Goal: Task Accomplishment & Management: Complete application form

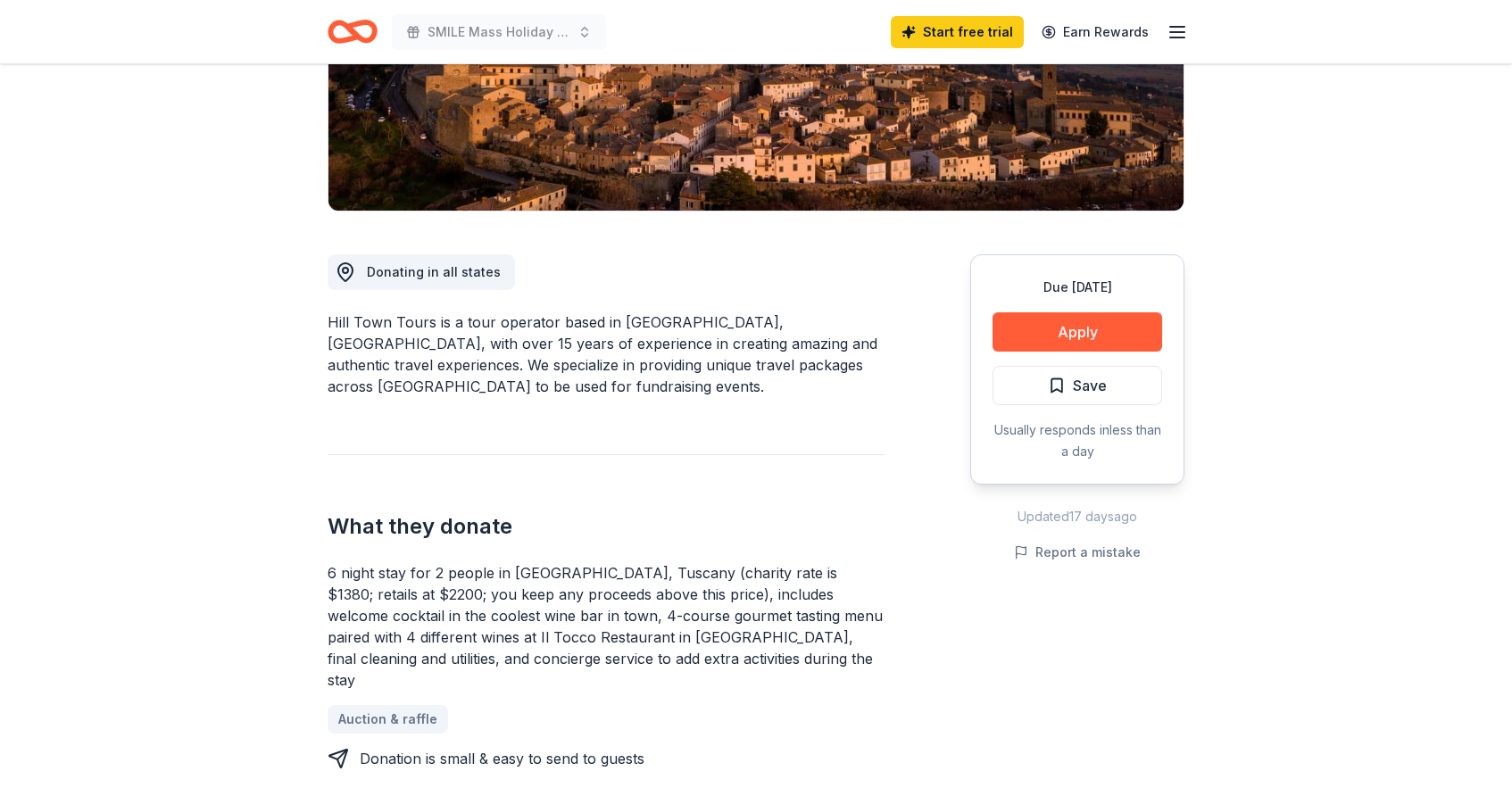
scroll to position [321, 0]
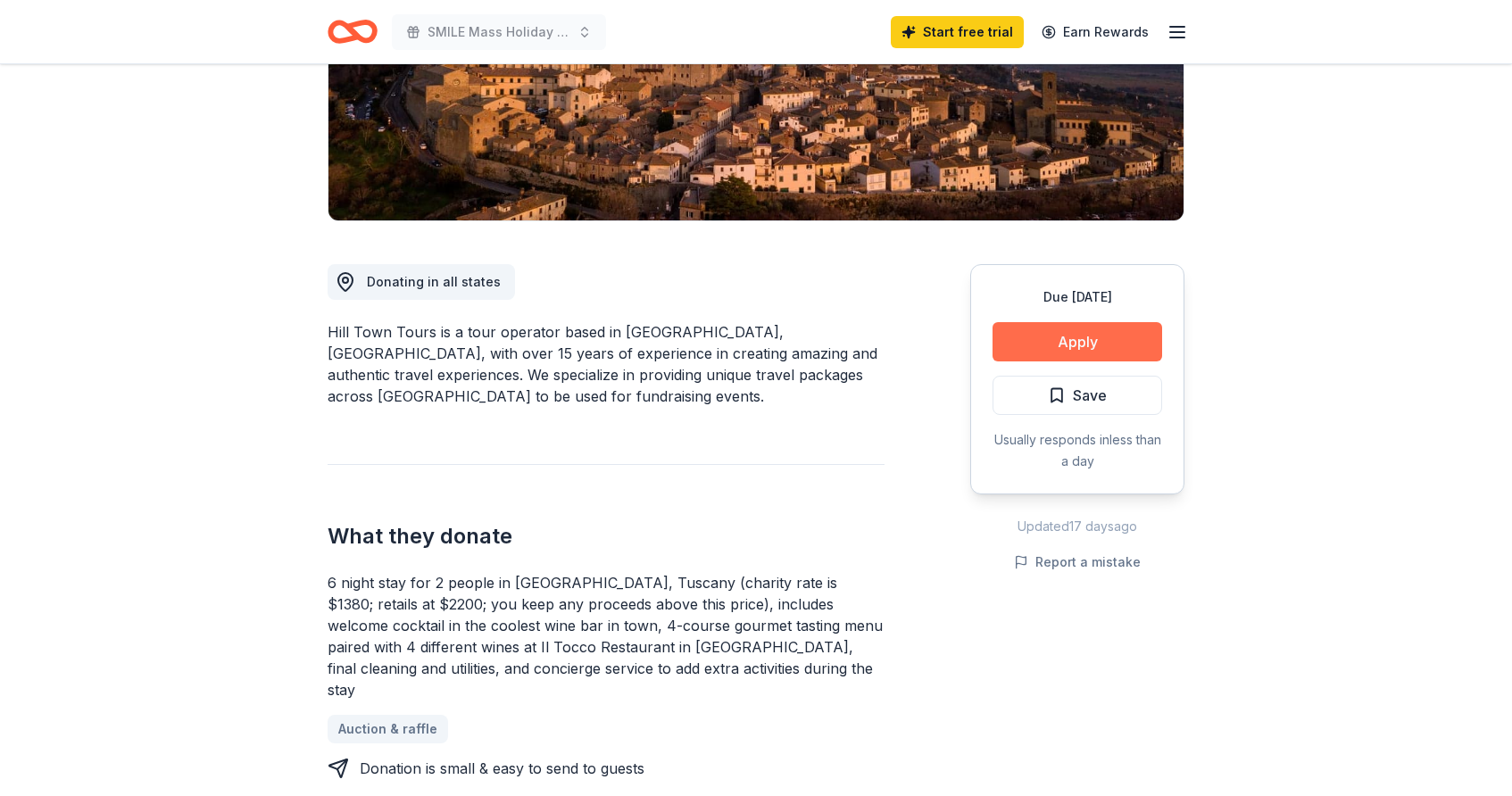
click at [1071, 334] on button "Apply" at bounding box center [1077, 342] width 169 height 40
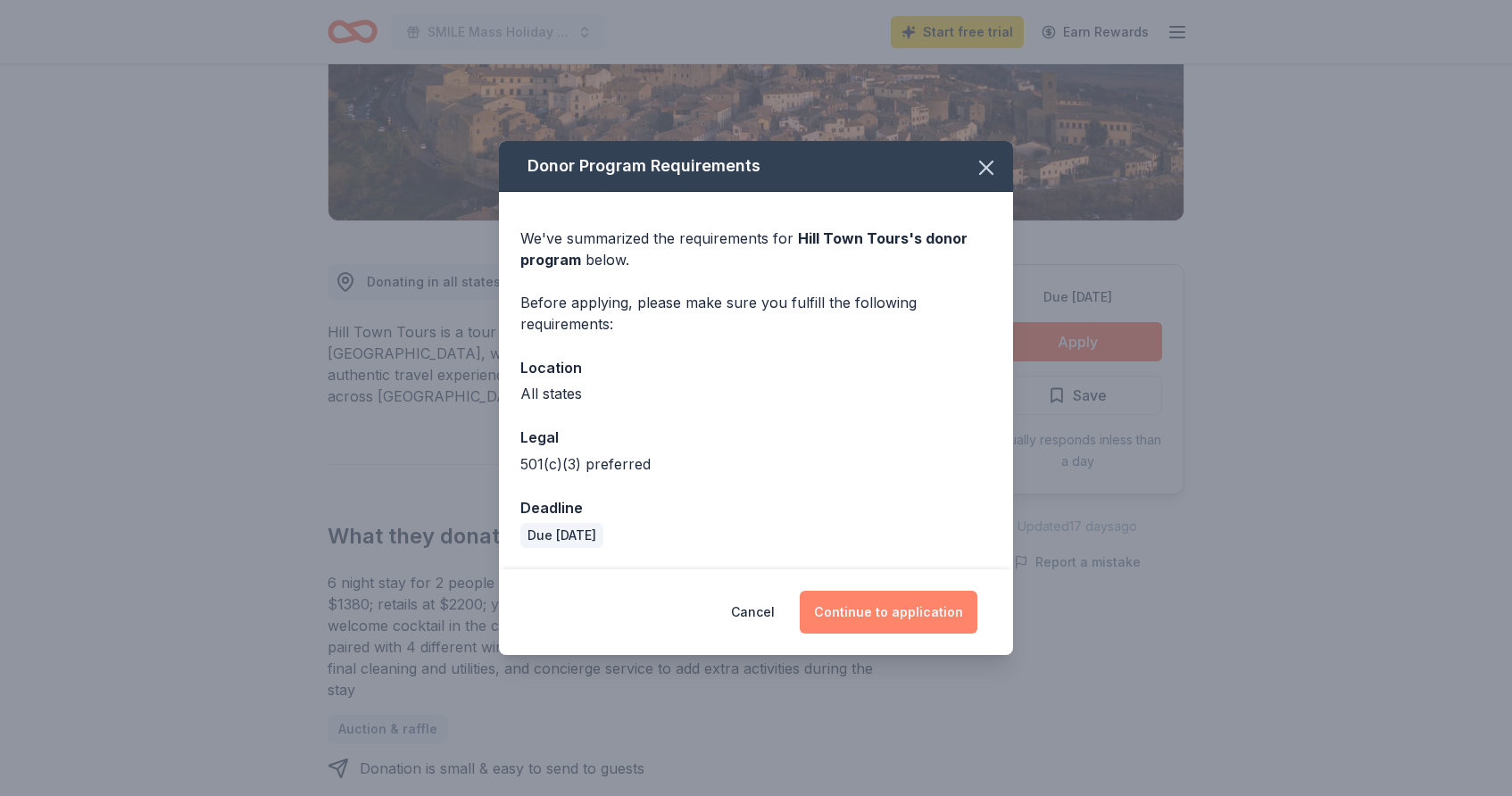
click at [870, 617] on button "Continue to application" at bounding box center [889, 612] width 178 height 43
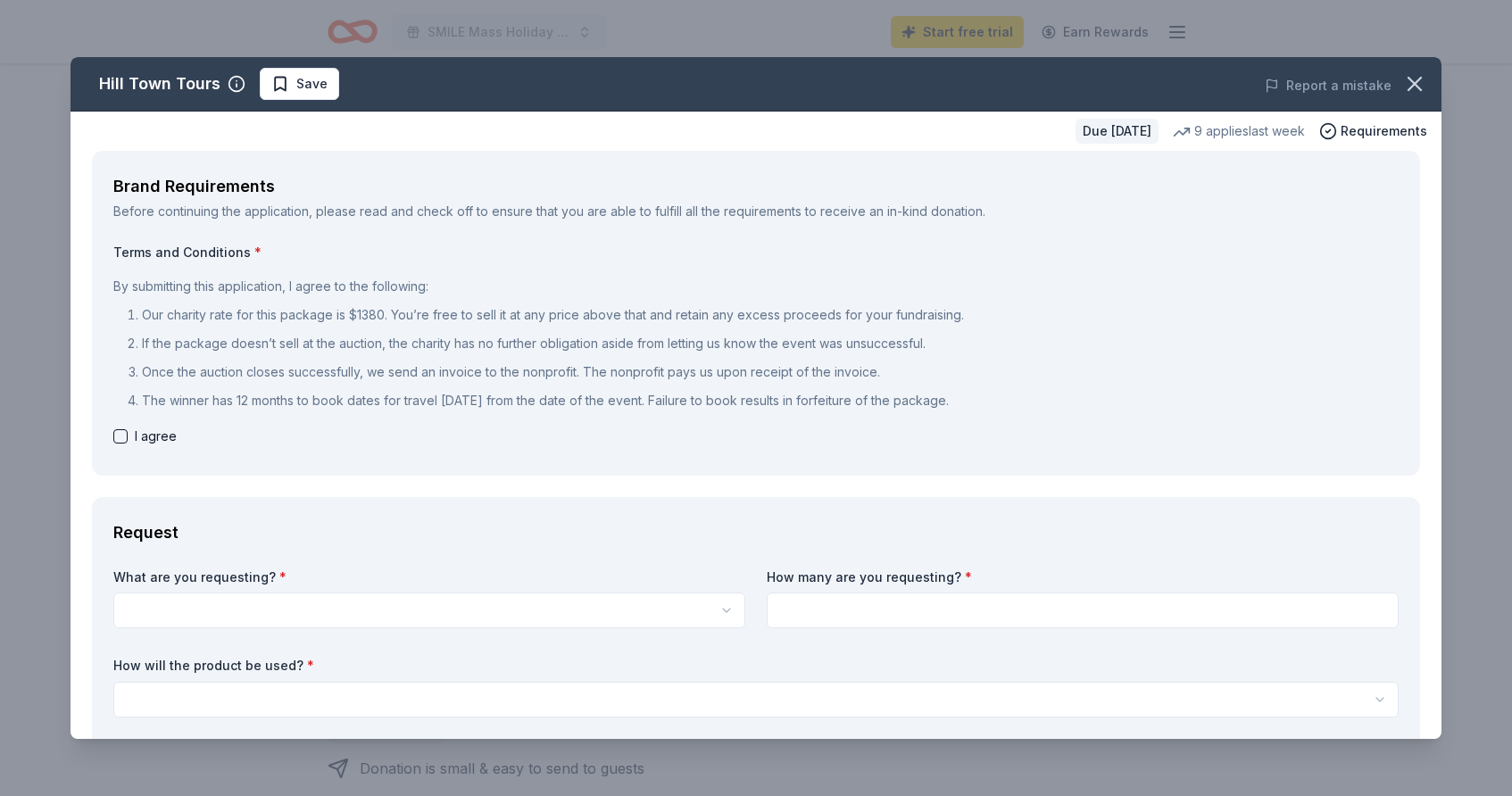
click at [123, 434] on button "button" at bounding box center [120, 436] width 14 height 14
checkbox input "true"
click at [1419, 78] on icon "button" at bounding box center [1415, 83] width 12 height 12
click at [295, 610] on html "SMILE Mass Holiday Party Fundraiser Start free trial Earn Rewards Due in 95 day…" at bounding box center [756, 398] width 1512 height 796
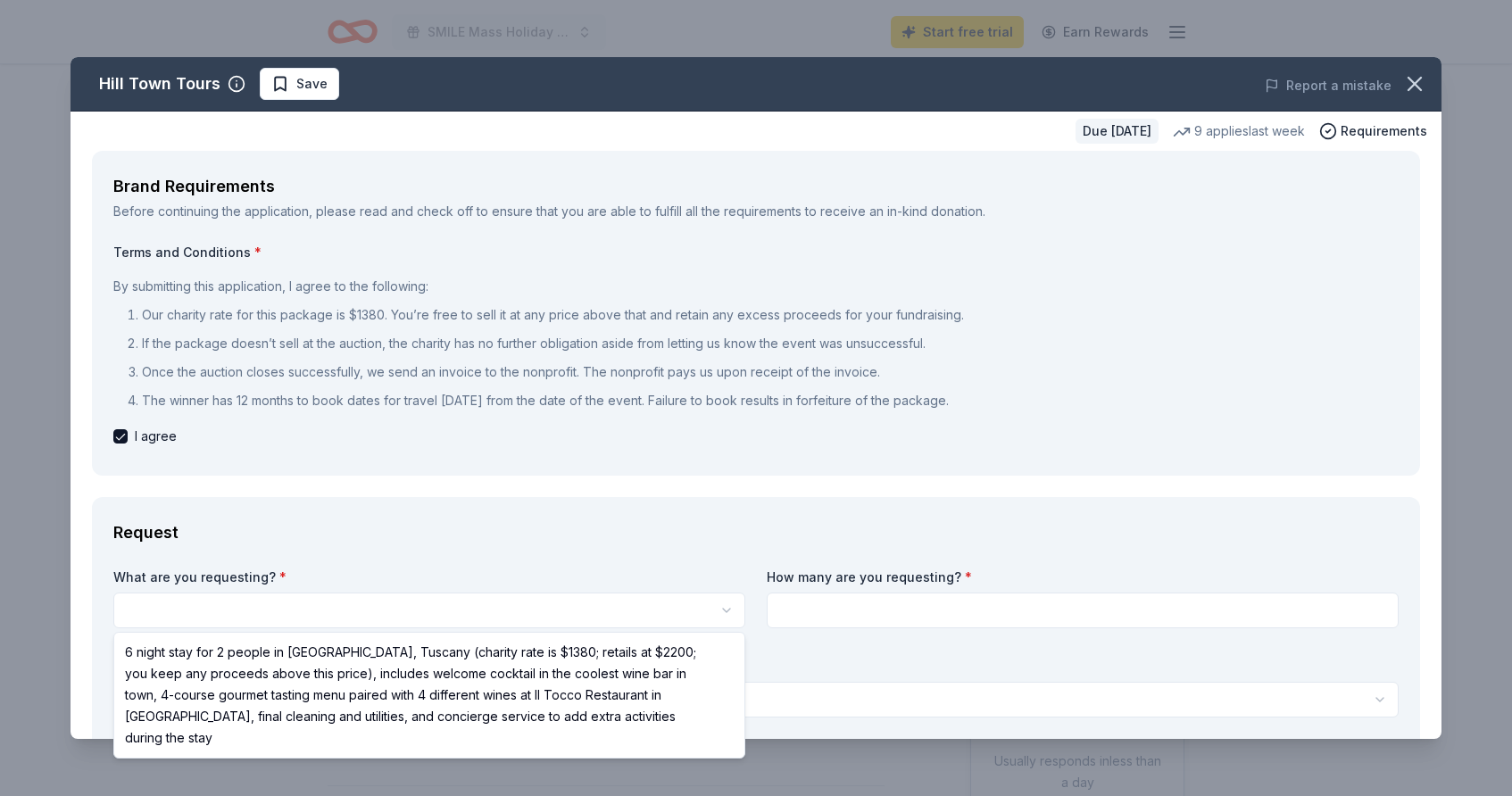
select select "6 night stay for 2 people in Cortona, Tuscany (charity rate is $1380; retails a…"
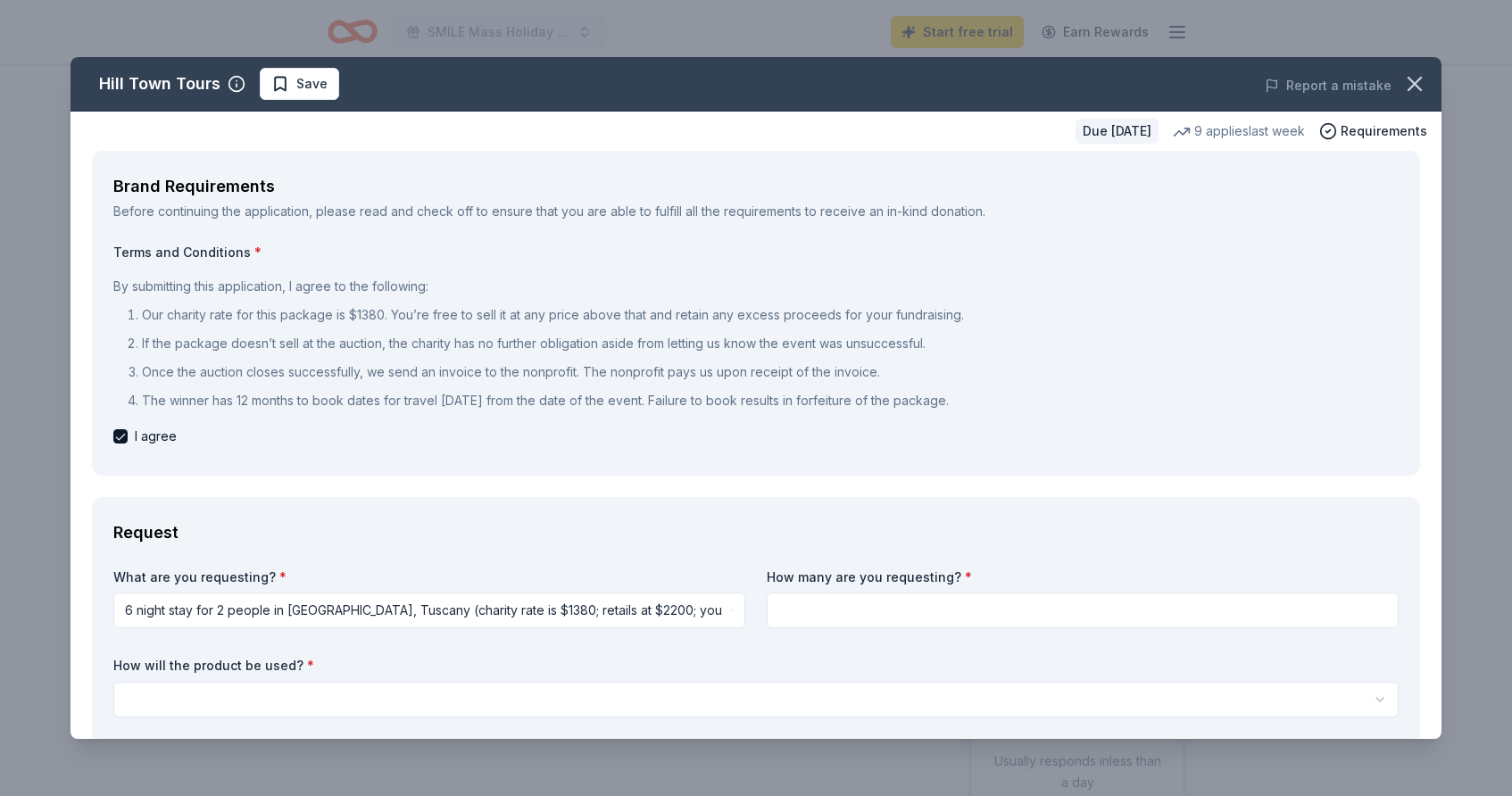
click at [832, 617] on input at bounding box center [1083, 611] width 632 height 36
type input "1"
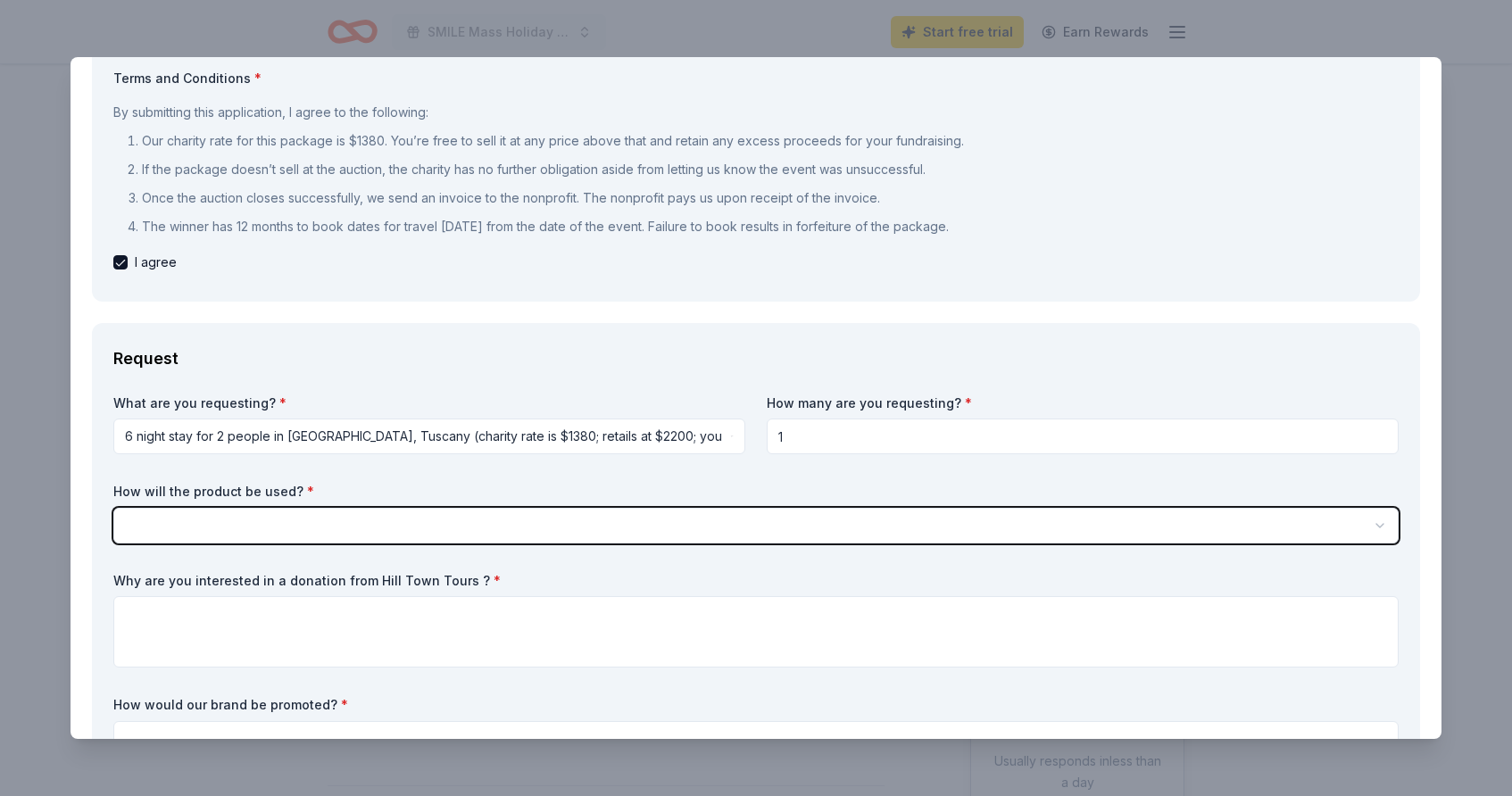
scroll to position [200, 0]
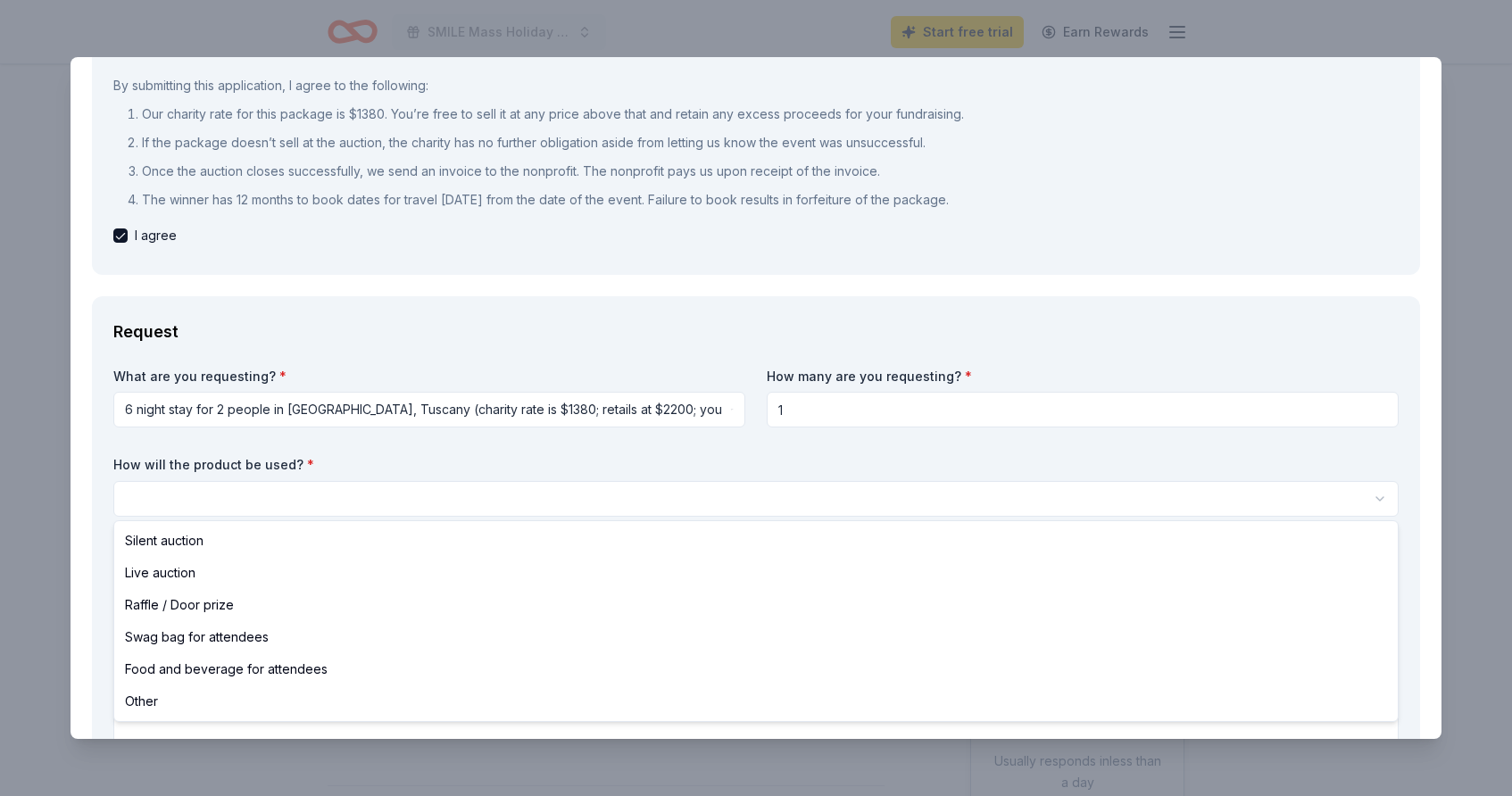
click at [750, 507] on html "SMILE Mass Holiday Party Fundraiser Start free trial Earn Rewards Due in 95 day…" at bounding box center [756, 398] width 1512 height 796
select select "silentAuction"
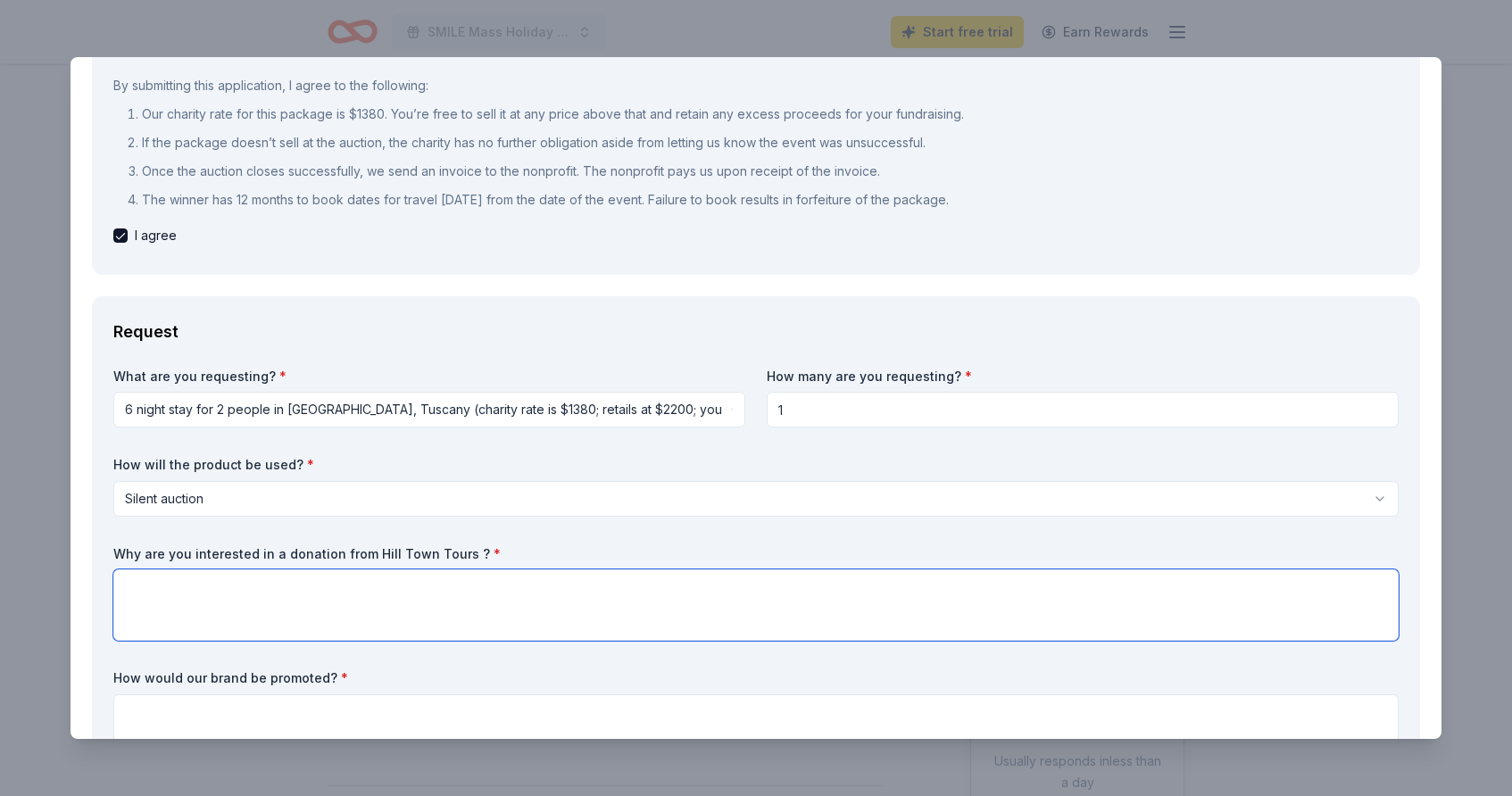
click at [366, 605] on textarea at bounding box center [756, 605] width 1286 height 72
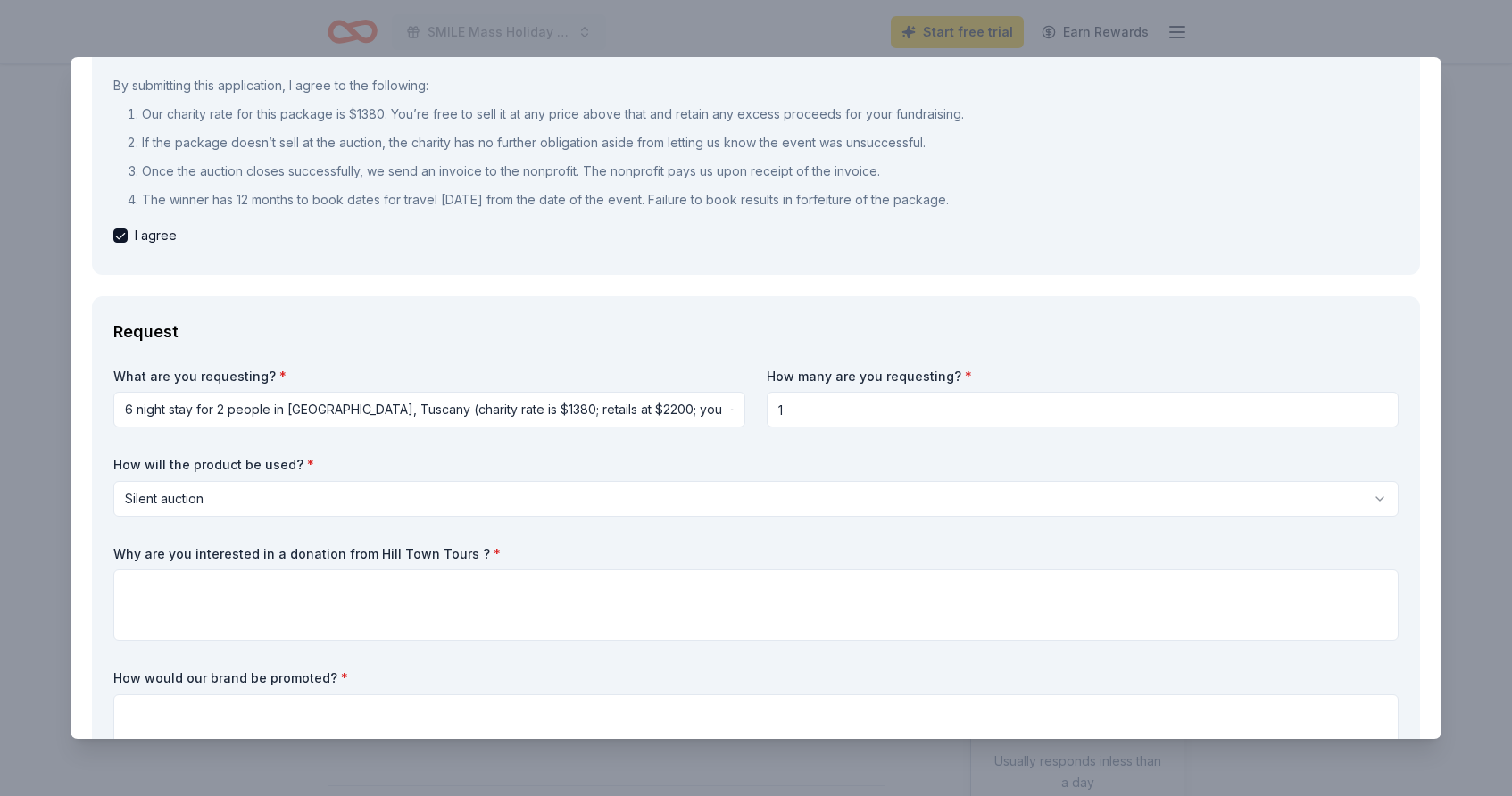
click at [373, 548] on label "Why are you interested in a donation from Hill Town Tours ? *" at bounding box center [756, 554] width 1286 height 18
drag, startPoint x: 466, startPoint y: 553, endPoint x: 313, endPoint y: 540, distance: 153.6
click at [314, 540] on div "What are you requesting? * 6 night stay for 2 people in Cortona, Tuscany (chari…" at bounding box center [756, 570] width 1286 height 406
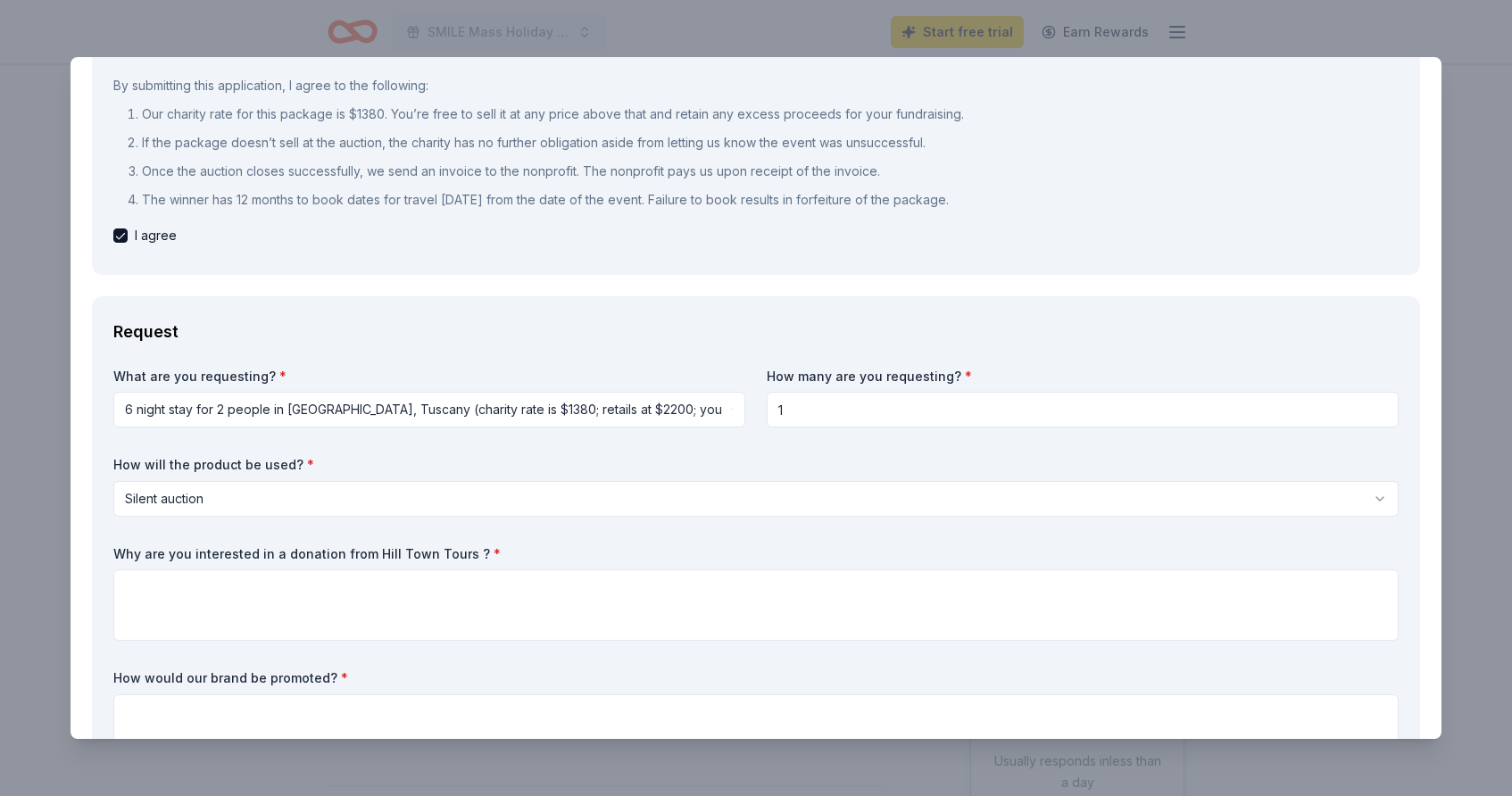
click at [304, 549] on label "Why are you interested in a donation from Hill Town Tours ? *" at bounding box center [756, 554] width 1286 height 18
click at [184, 553] on label "Why are you interested in a donation from Hill Town Tours ? *" at bounding box center [756, 554] width 1286 height 18
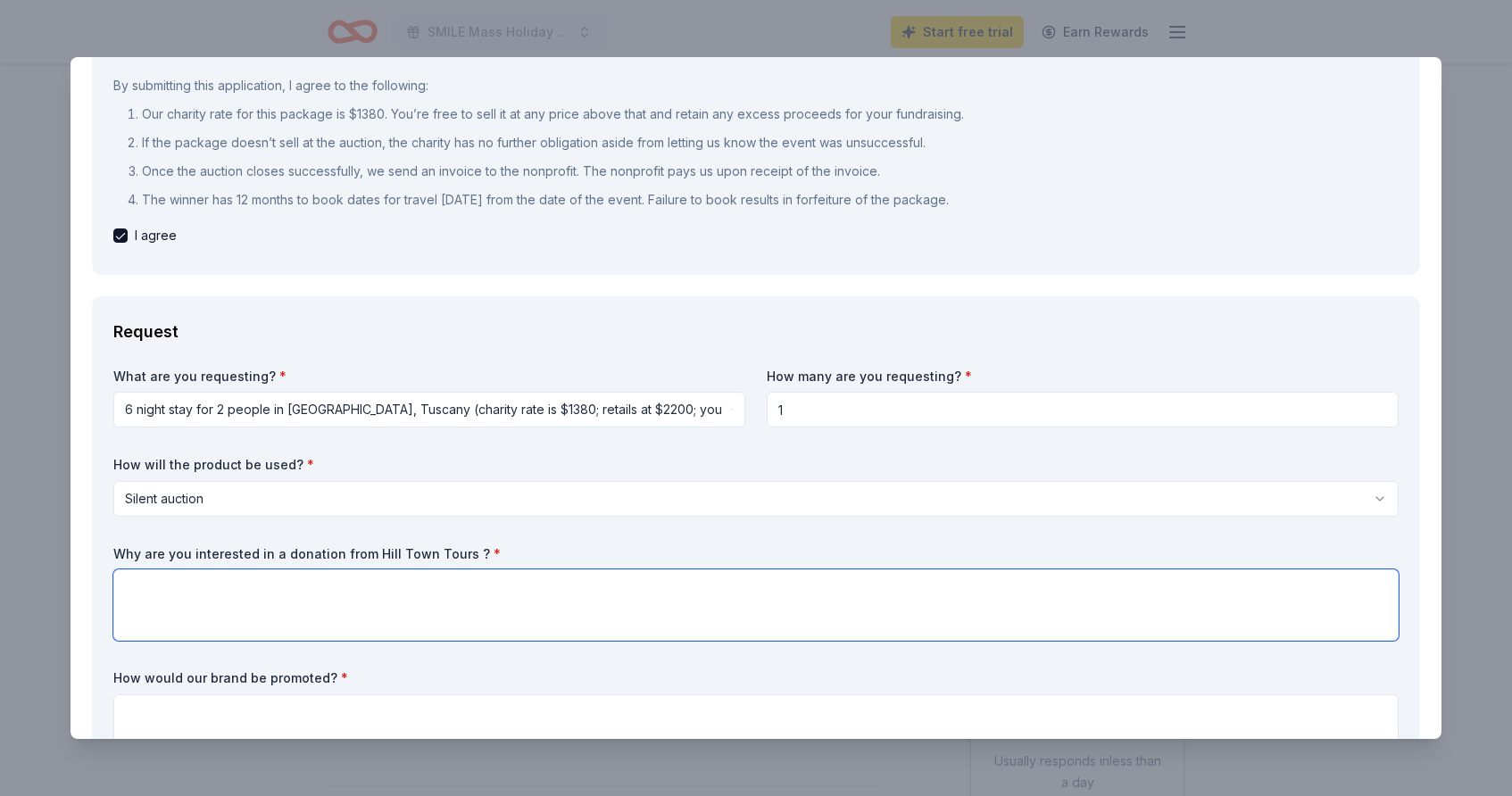
click at [185, 595] on textarea at bounding box center [756, 605] width 1286 height 72
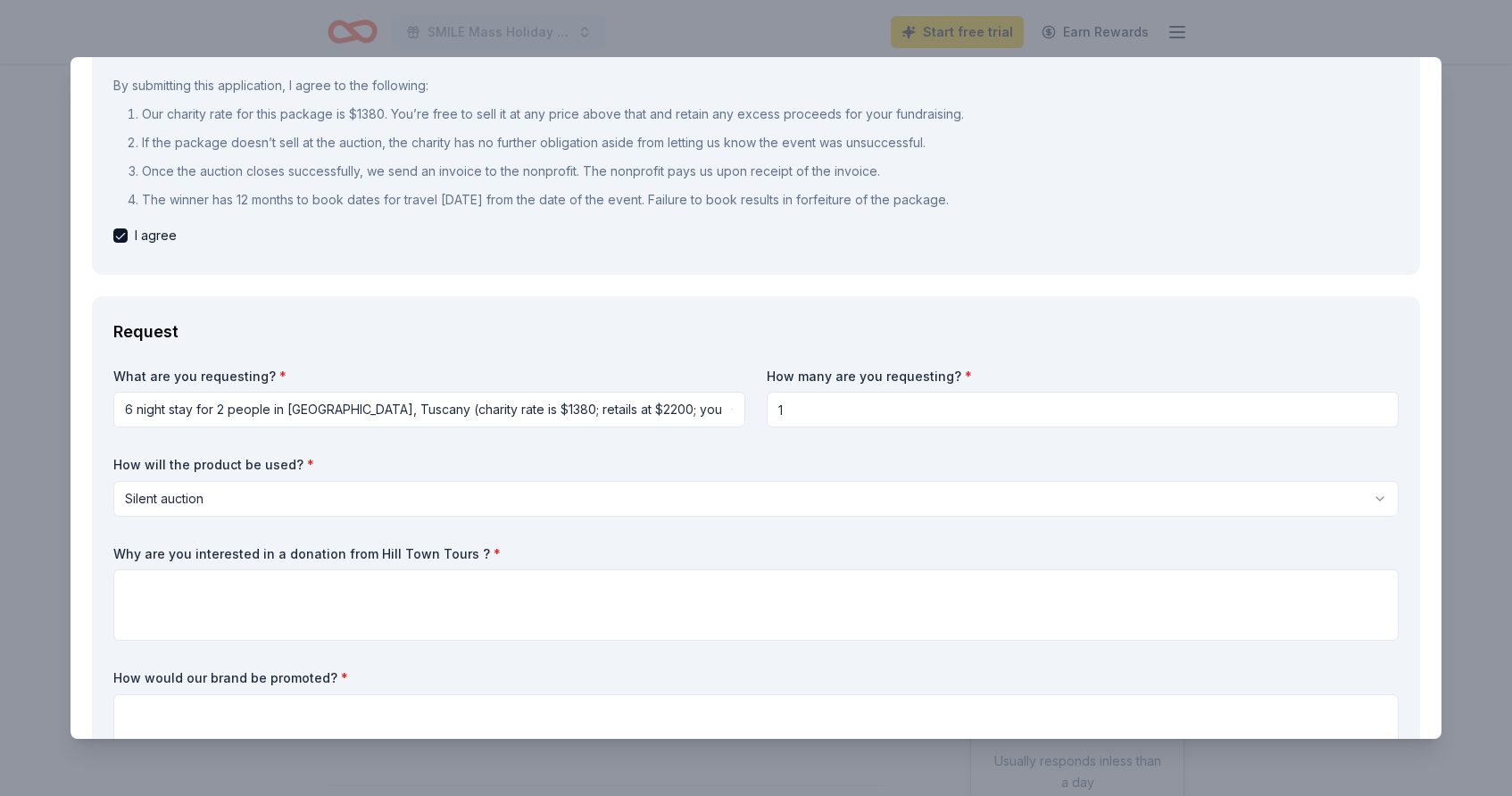
drag, startPoint x: 113, startPoint y: 543, endPoint x: 376, endPoint y: 551, distance: 263.1
click at [373, 550] on div "What are you requesting? * 6 night stay for 2 people in Cortona, Tuscany (chari…" at bounding box center [756, 570] width 1286 height 406
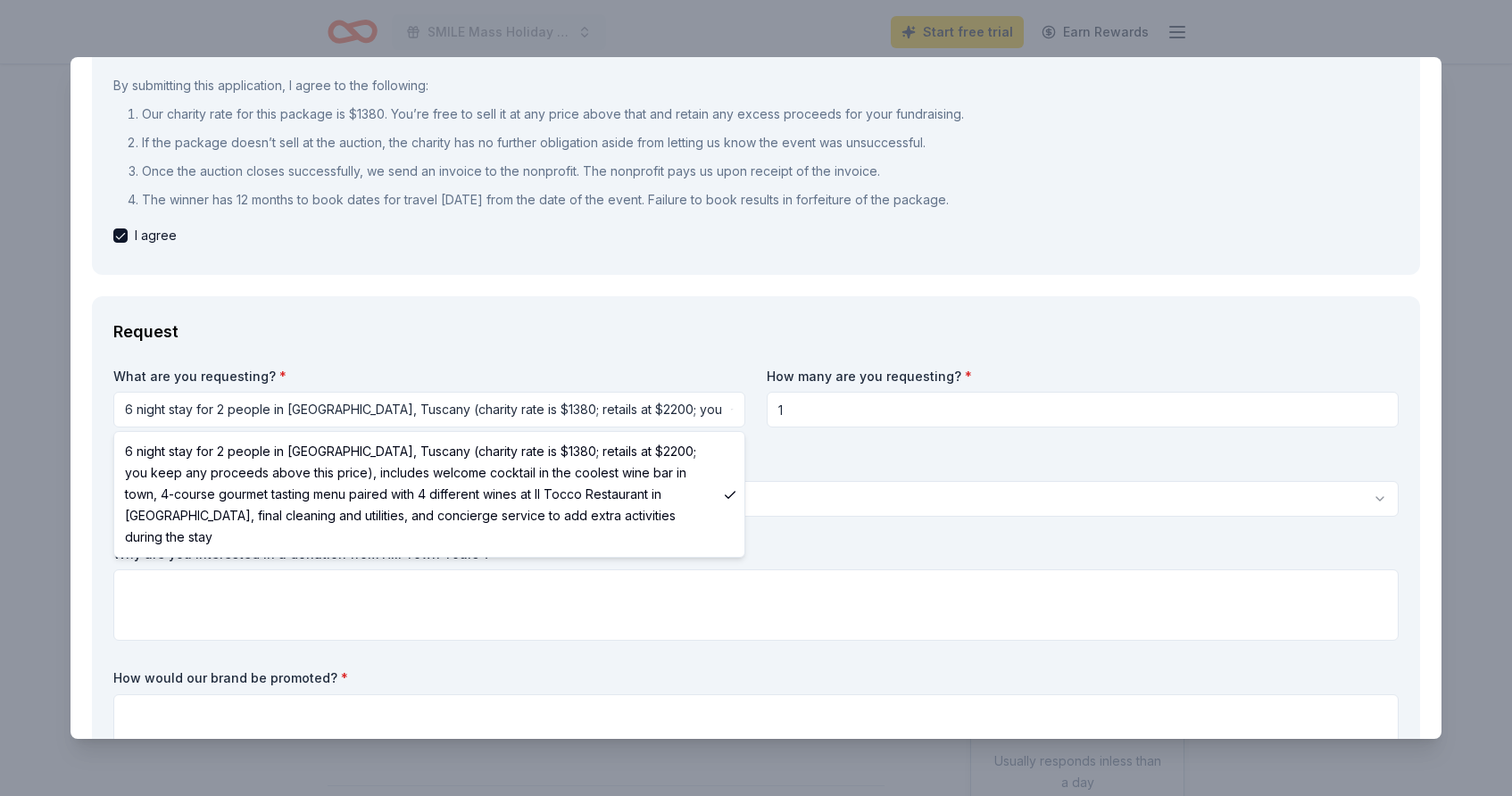
click at [353, 406] on html "SMILE Mass Holiday Party Fundraiser Start free trial Earn Rewards Due in 95 day…" at bounding box center [756, 398] width 1512 height 796
click at [249, 405] on html "SMILE Mass Holiday Party Fundraiser Start free trial Earn Rewards Due in 95 day…" at bounding box center [756, 398] width 1512 height 796
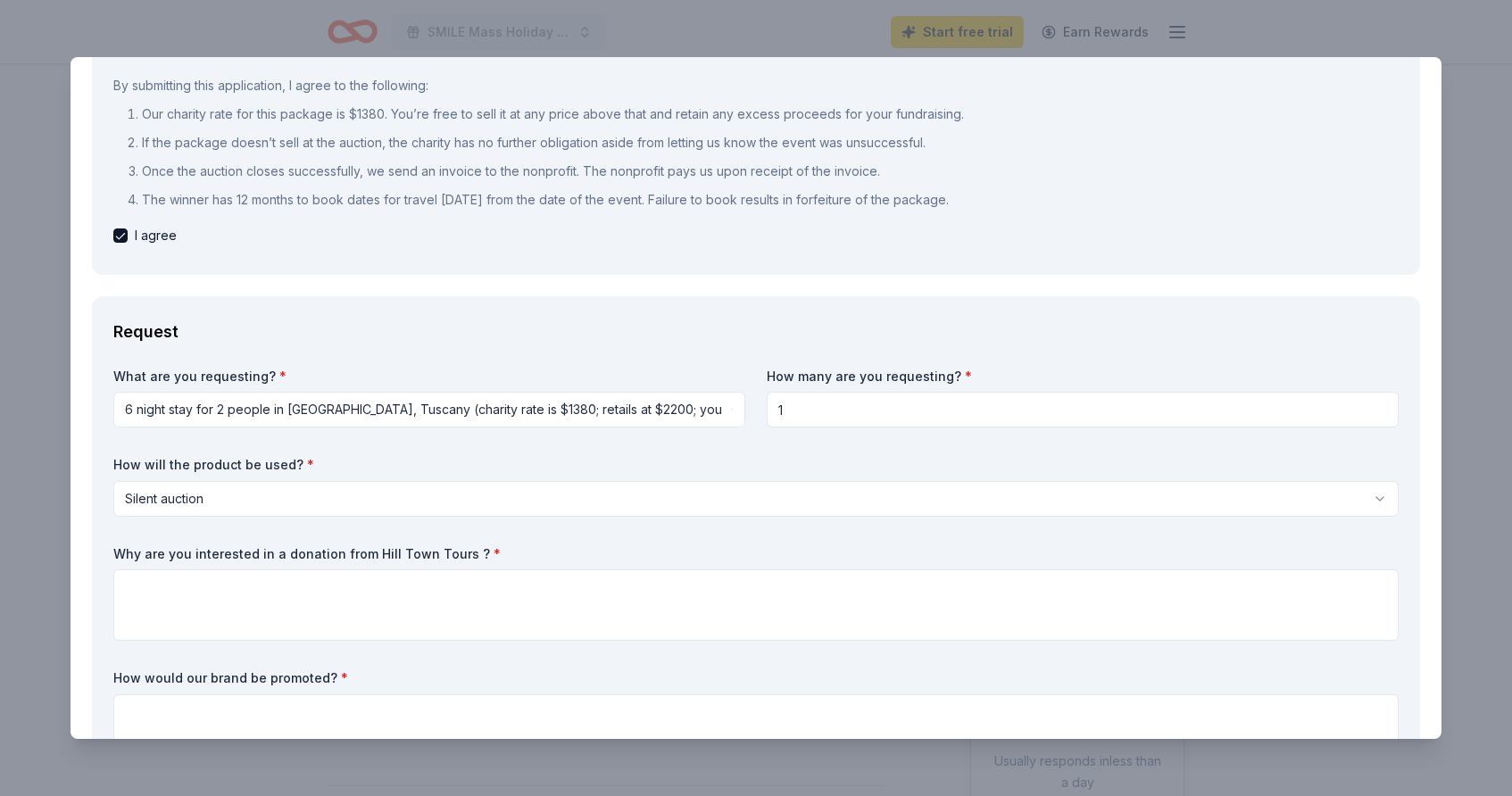
click at [265, 407] on html "SMILE Mass Holiday Party Fundraiser Start free trial Earn Rewards Due in 95 day…" at bounding box center [756, 398] width 1512 height 796
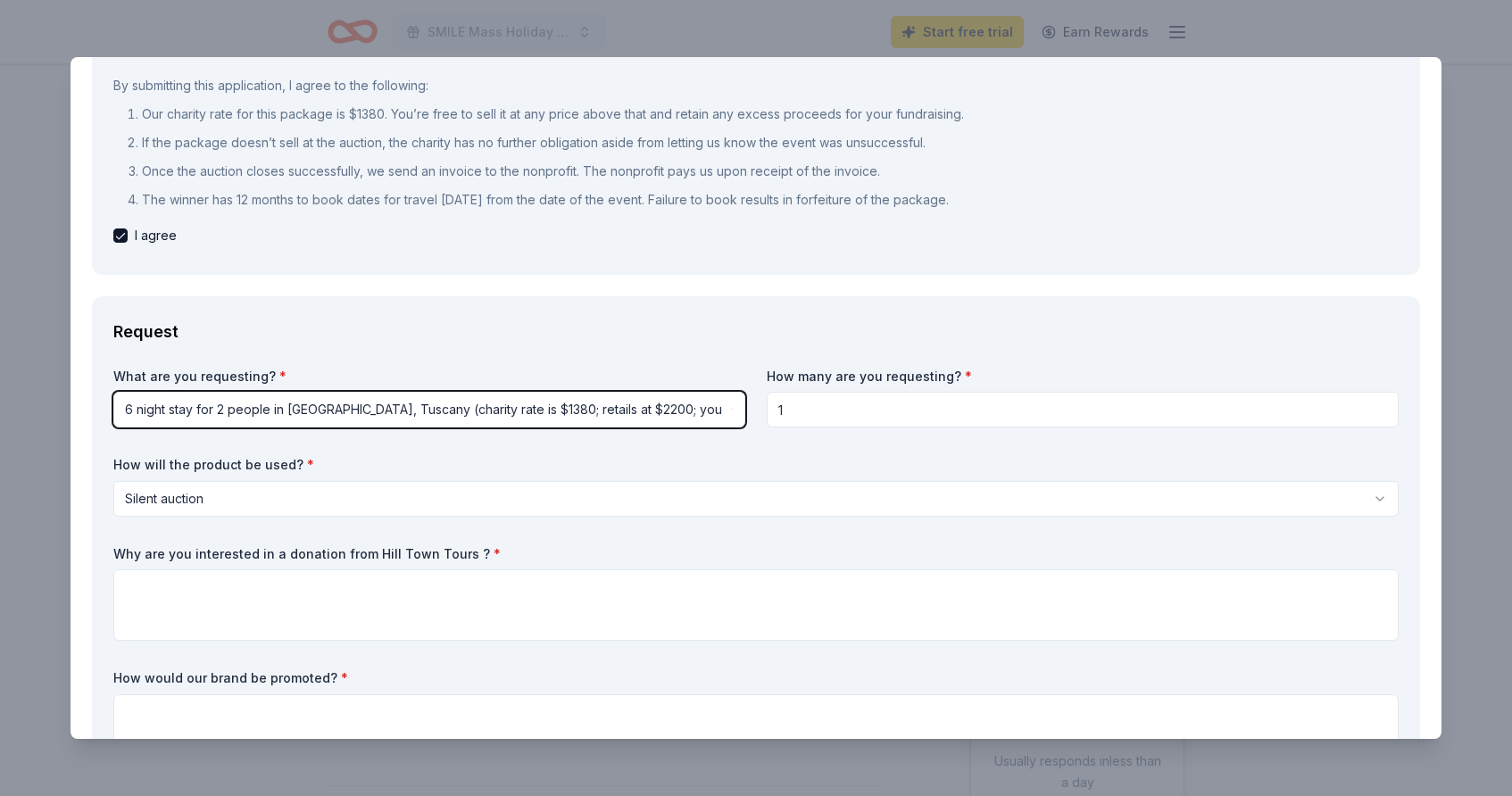
click at [265, 407] on html "SMILE Mass Holiday Party Fundraiser Start free trial Earn Rewards Due in 95 day…" at bounding box center [756, 398] width 1512 height 796
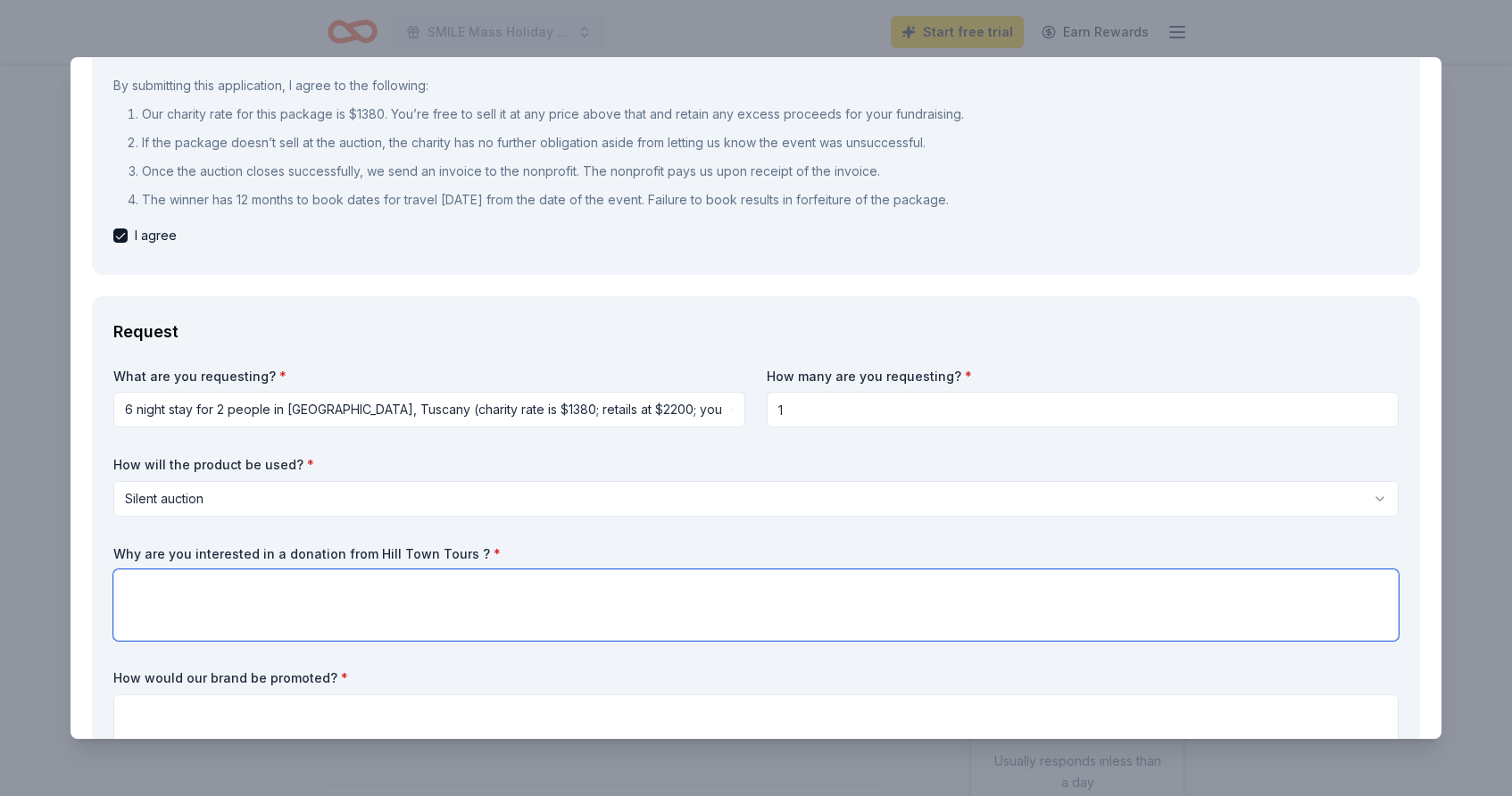
click at [188, 603] on textarea at bounding box center [756, 605] width 1286 height 72
paste textarea "SMILE Mass (Small Miracles in Life Exist) is seeking a special auction item for…"
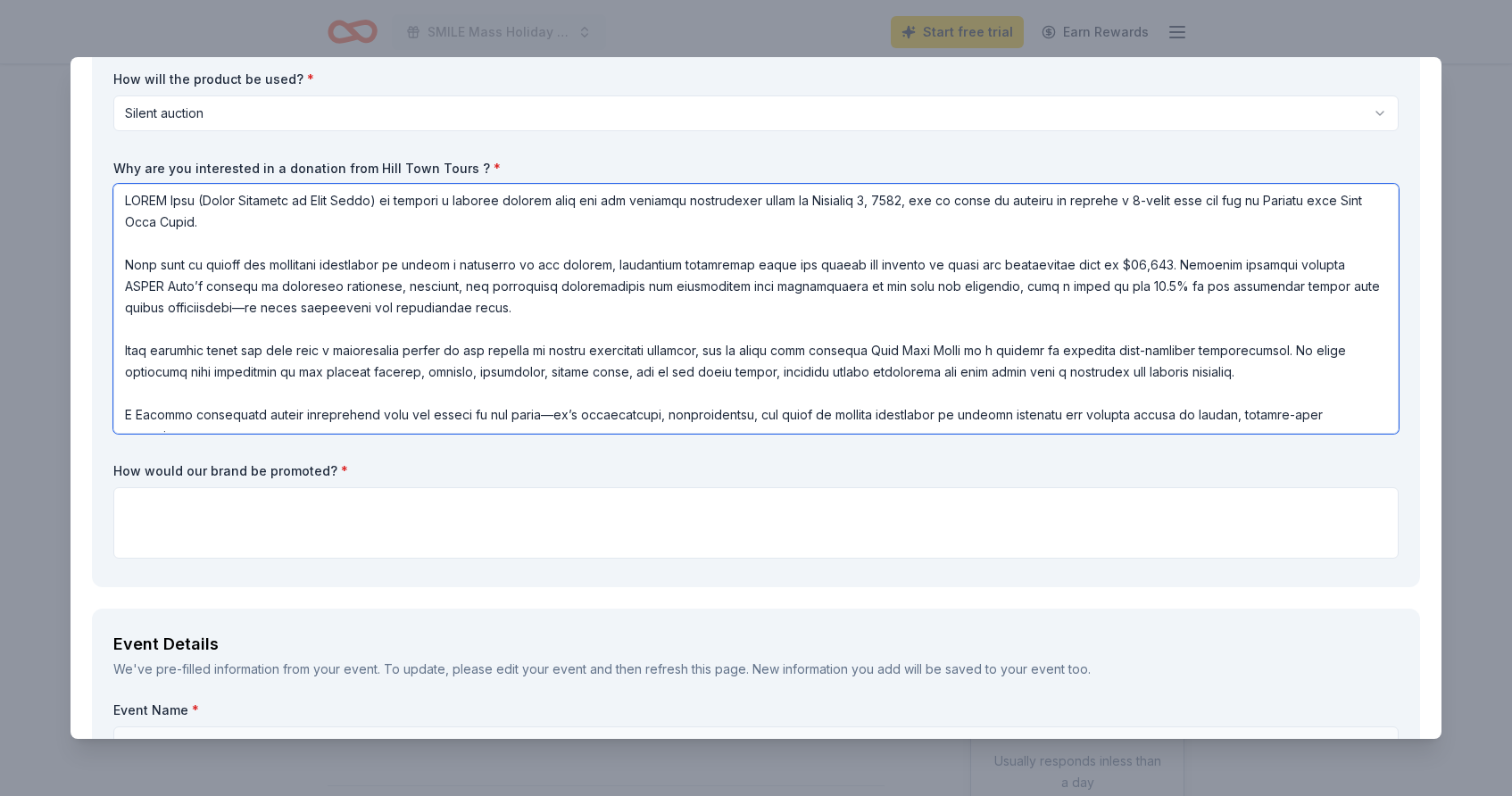
scroll to position [590, 0]
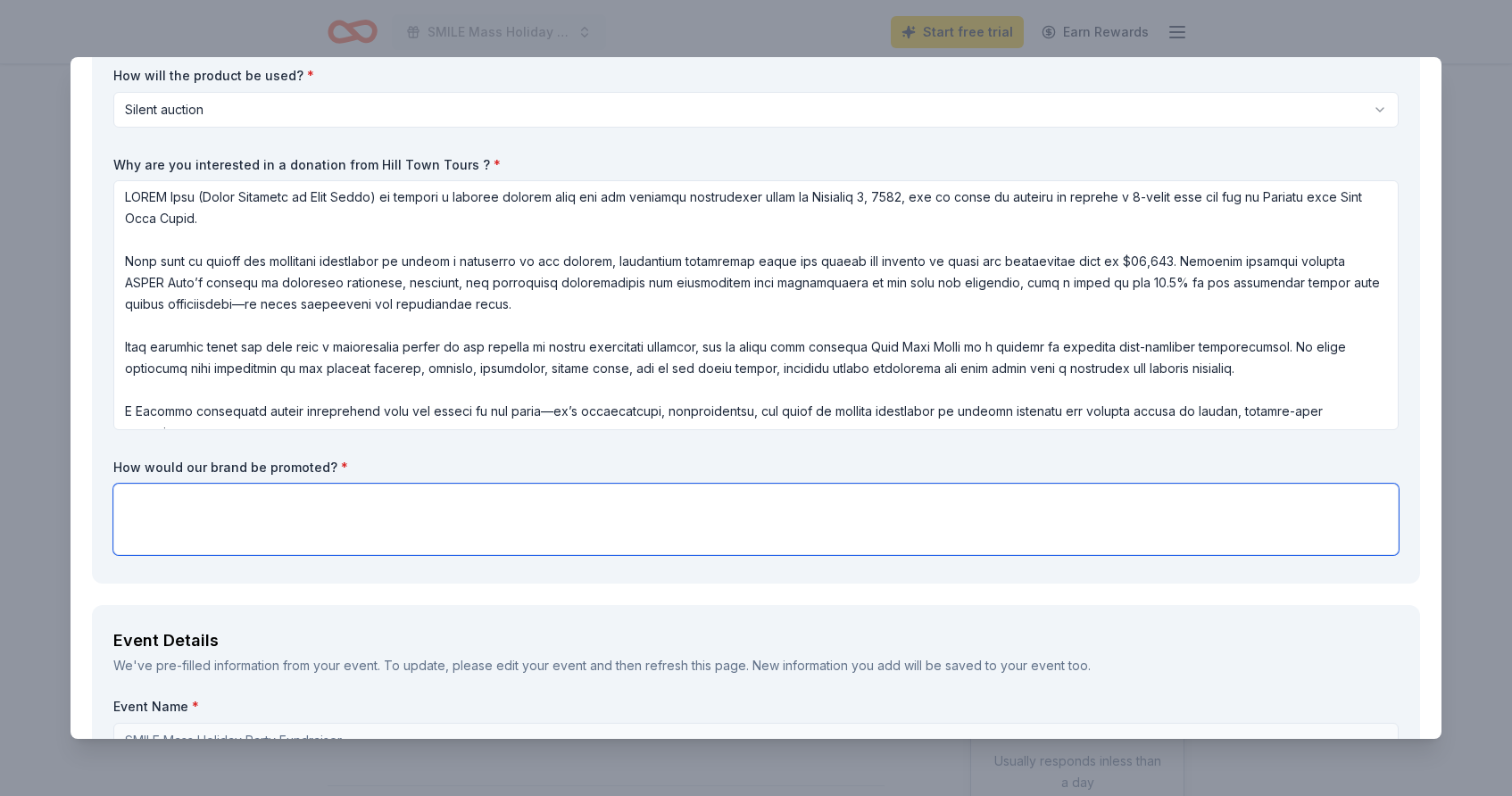
click at [213, 515] on textarea at bounding box center [756, 520] width 1286 height 72
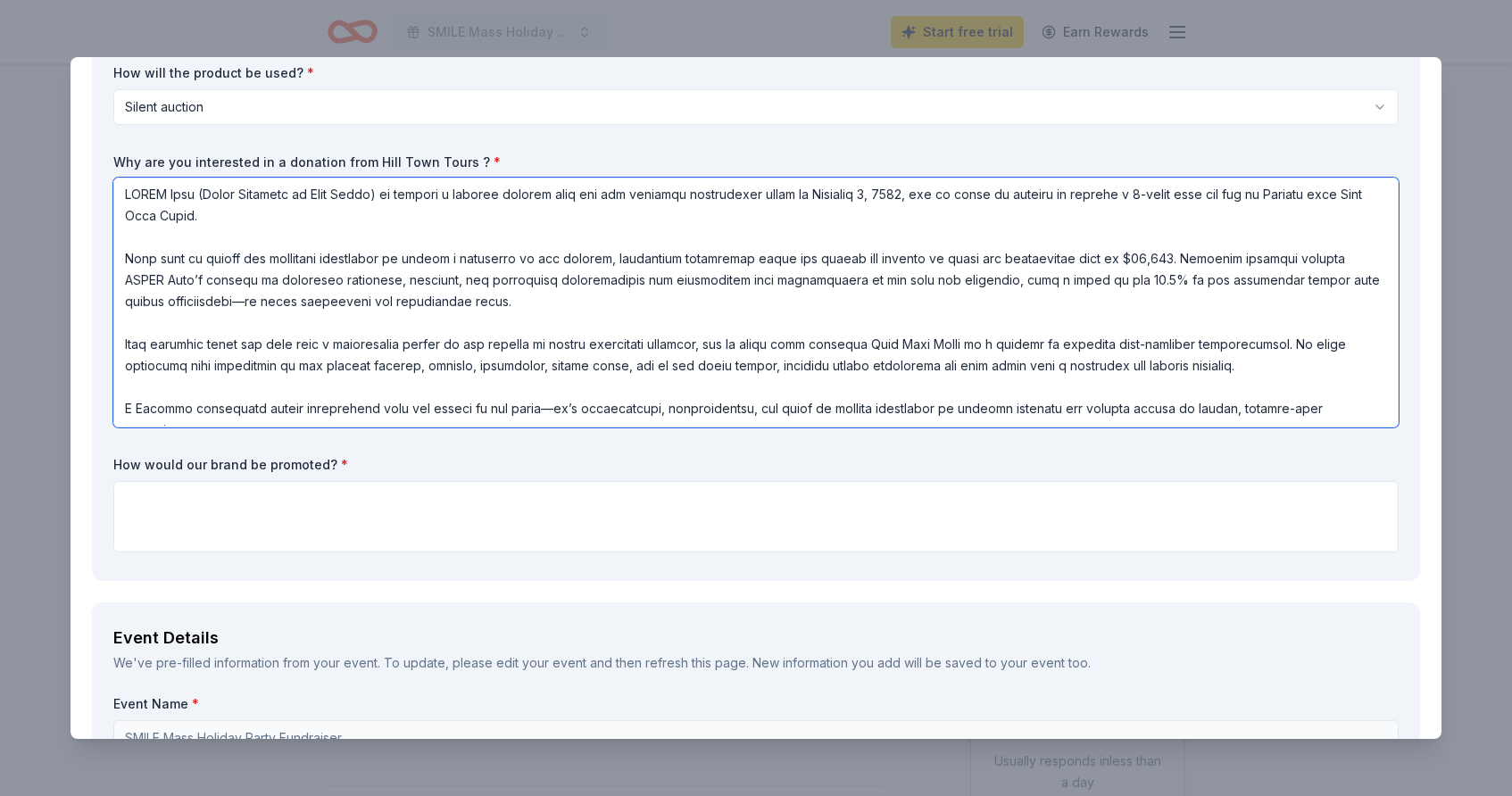
drag, startPoint x: 131, startPoint y: 344, endPoint x: 341, endPoint y: 347, distance: 210.0
click at [341, 347] on textarea at bounding box center [756, 303] width 1286 height 250
click at [438, 347] on textarea at bounding box center [756, 303] width 1286 height 250
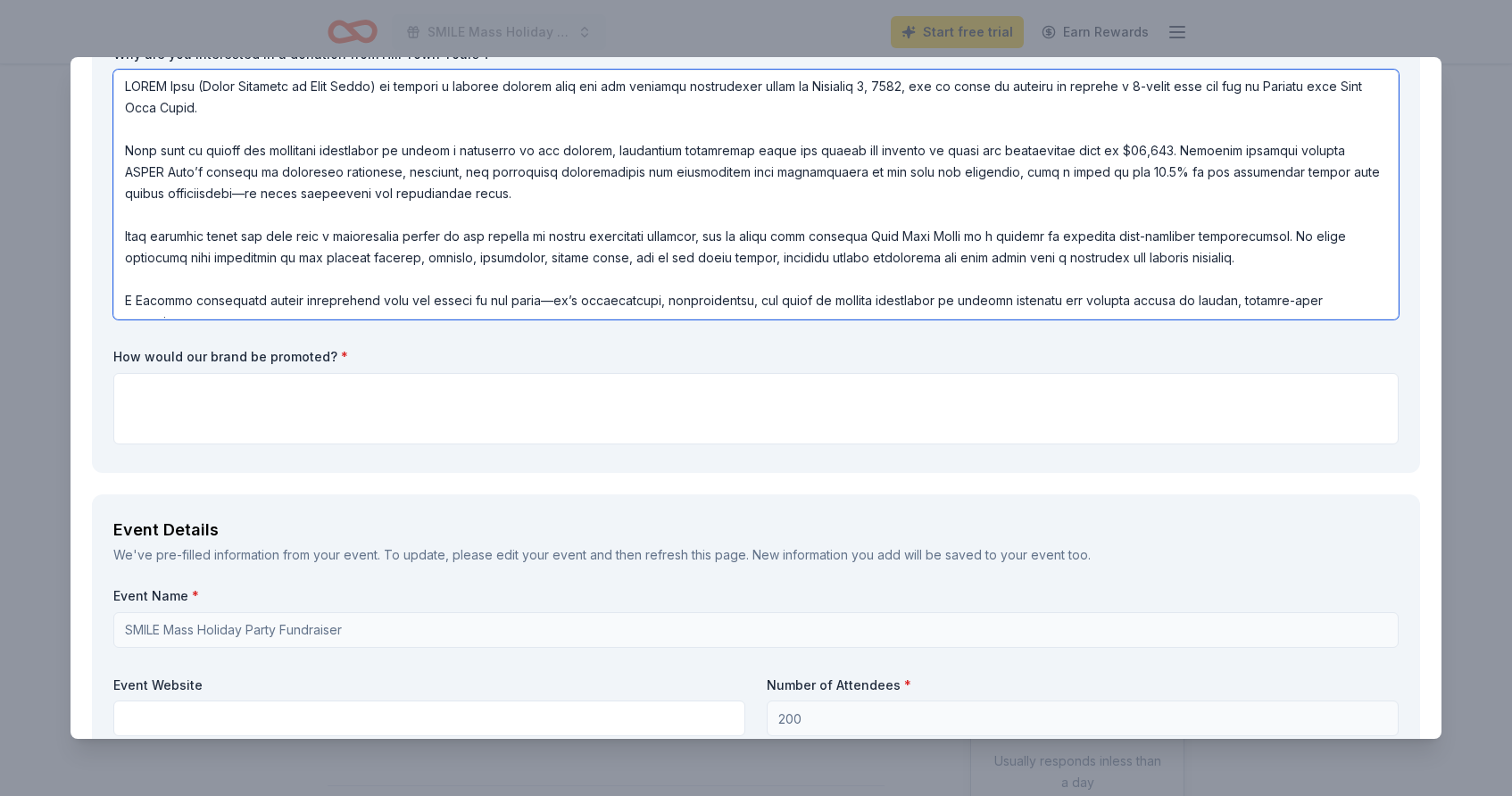
scroll to position [703, 0]
click at [323, 300] on textarea at bounding box center [756, 192] width 1286 height 250
click at [1291, 229] on textarea at bounding box center [756, 192] width 1286 height 250
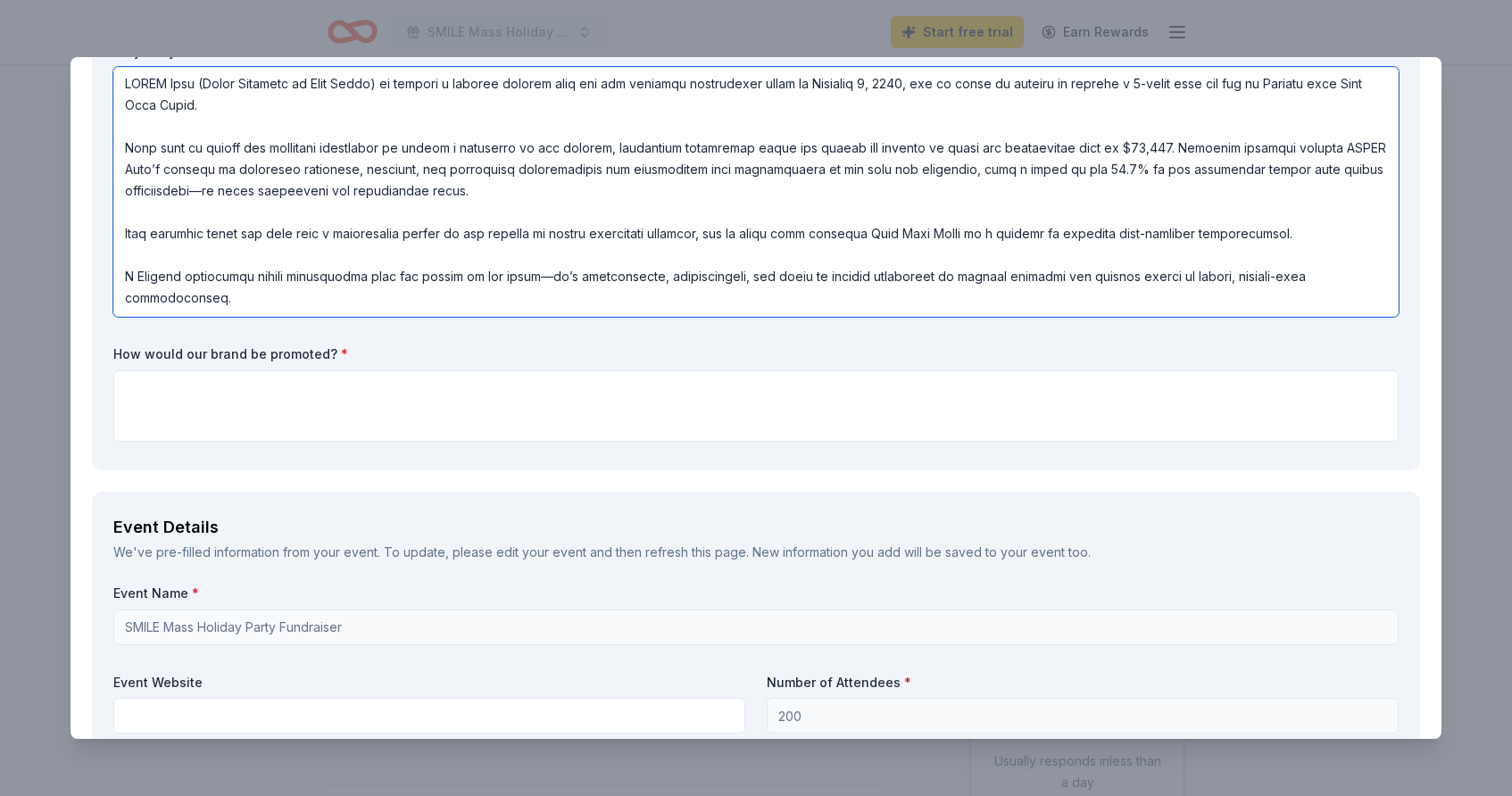
scroll to position [0, 0]
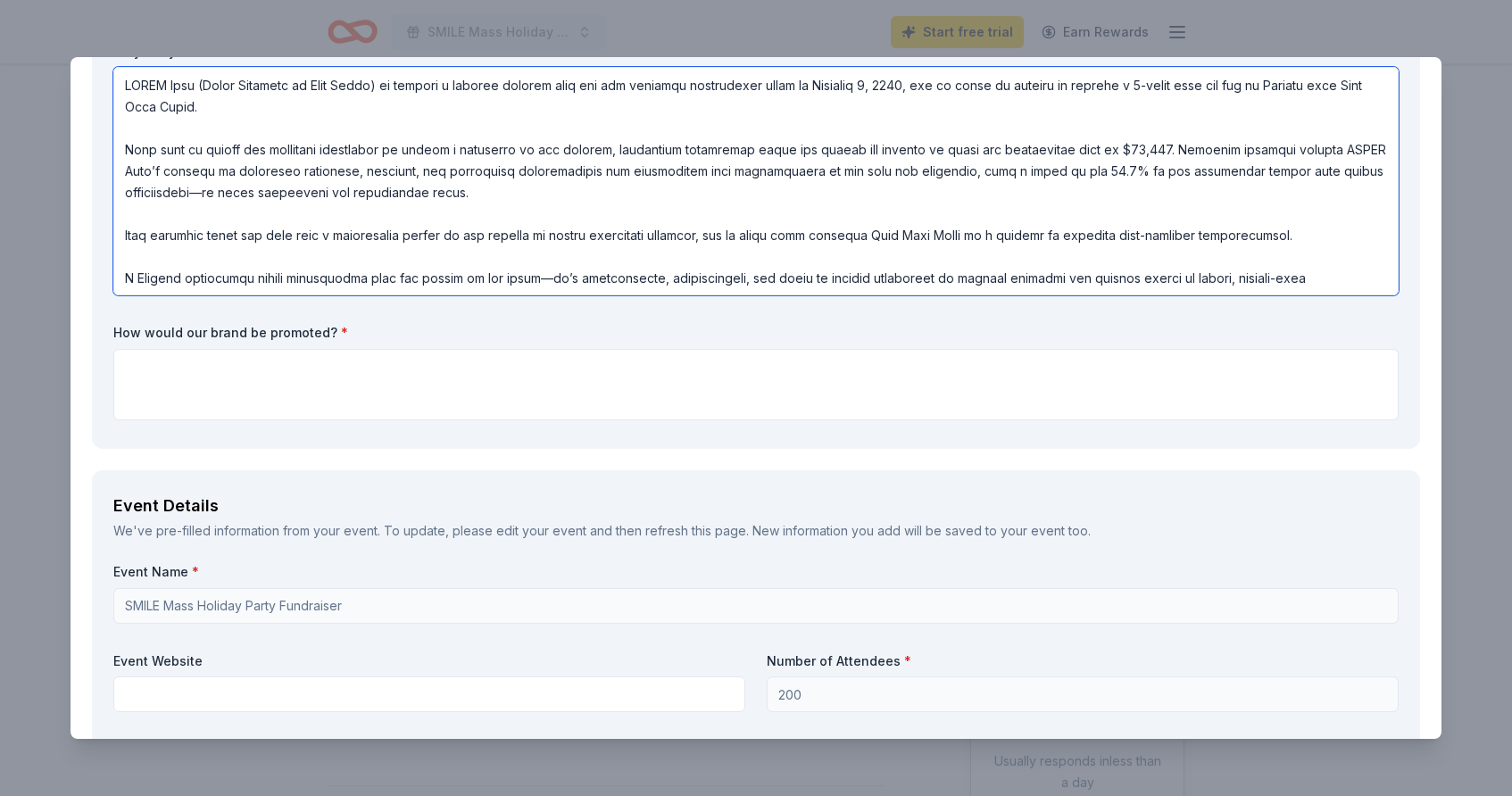
type textarea "SMILE Mass (Small Miracles in Life Exist) is seeking a special auction item for…"
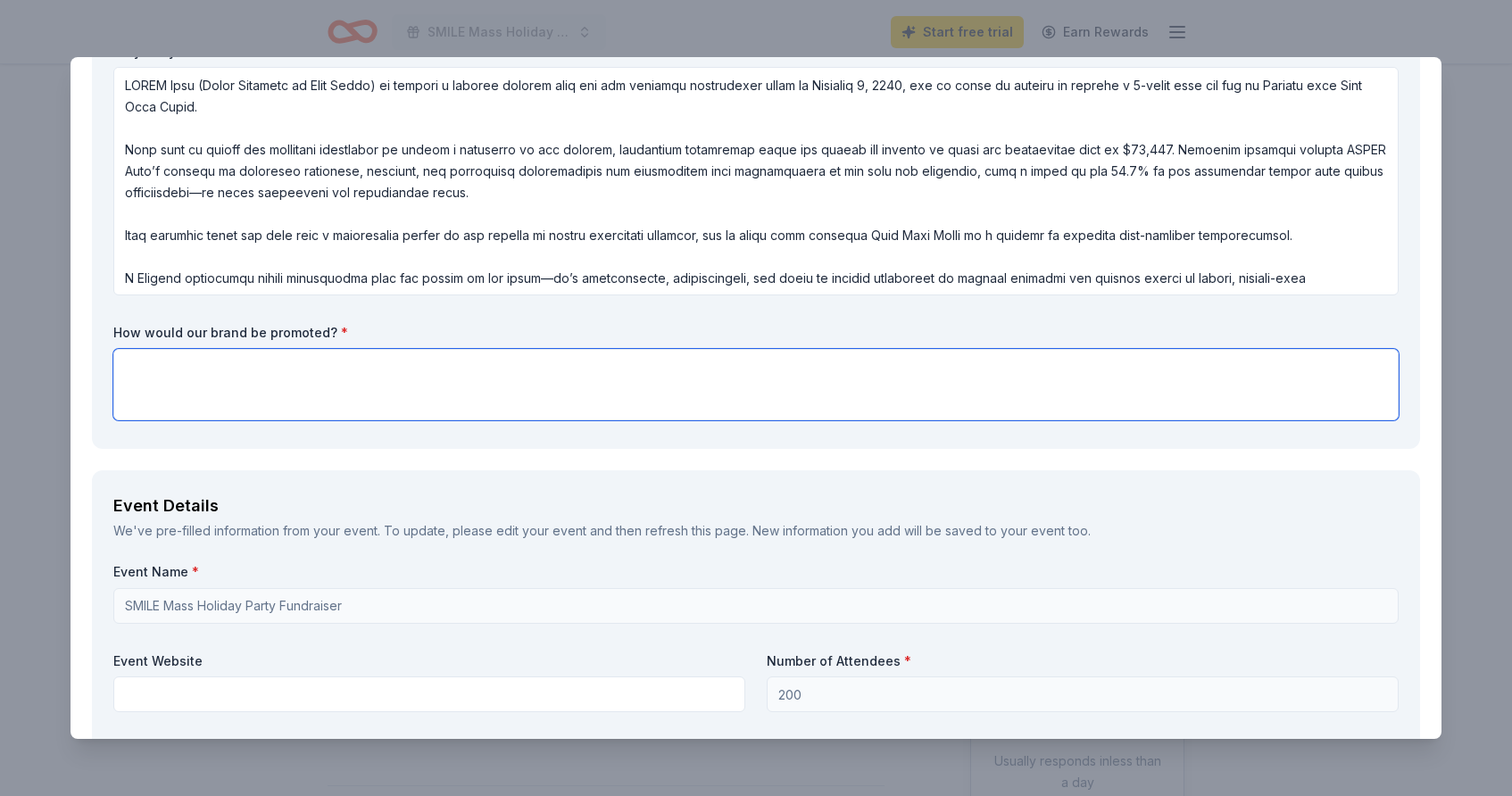
click at [369, 378] on textarea at bounding box center [756, 385] width 1286 height 72
paste textarea "We would recognize your generosity in our auction catalog, website, newsletter,…"
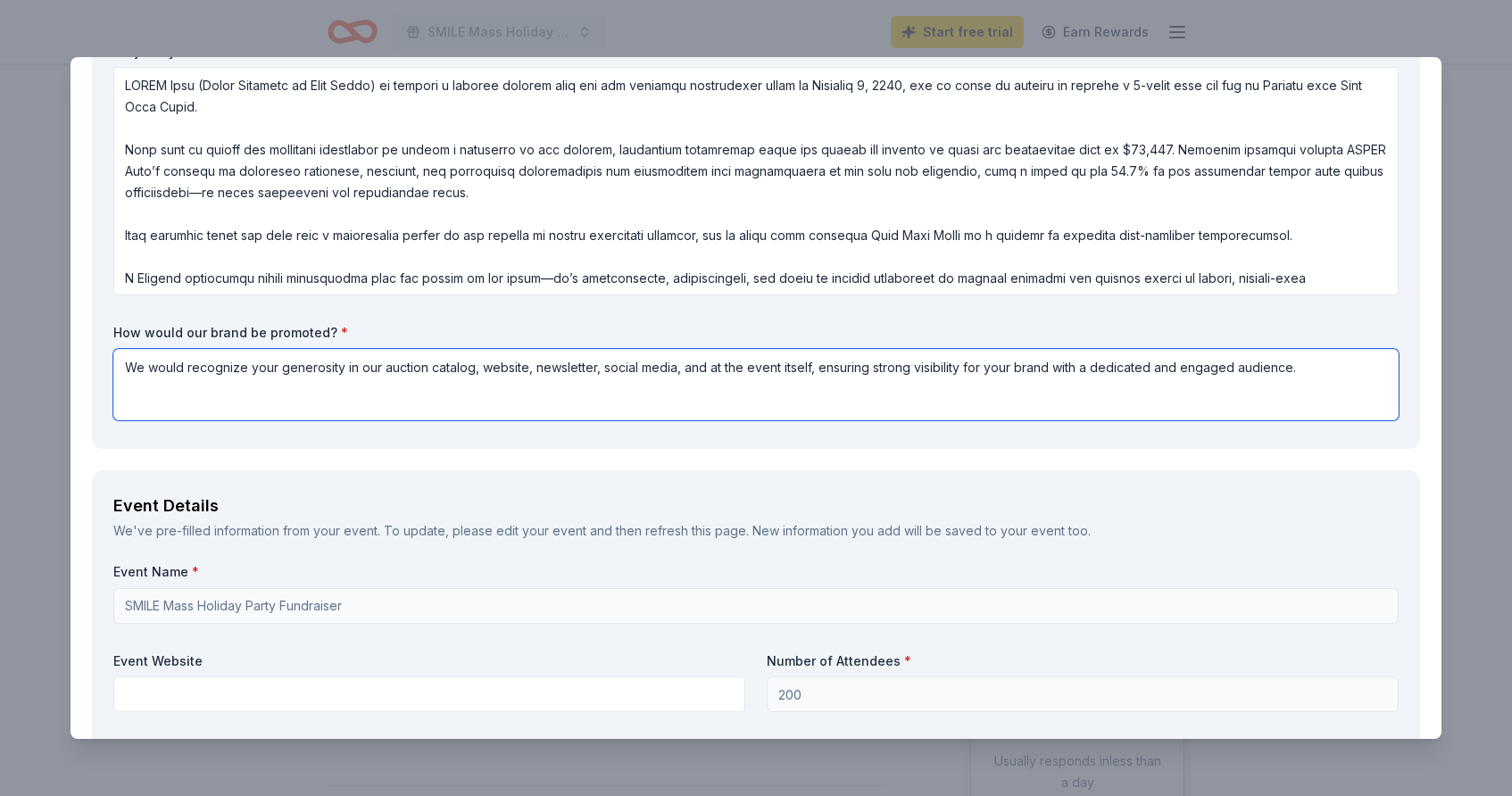
click at [346, 367] on textarea "We would recognize your generosity in our auction catalog, website, newsletter,…" at bounding box center [756, 385] width 1286 height 72
click at [574, 367] on textarea "We would recognize your generosity on our auction site, website, newsletter, so…" at bounding box center [756, 385] width 1286 height 72
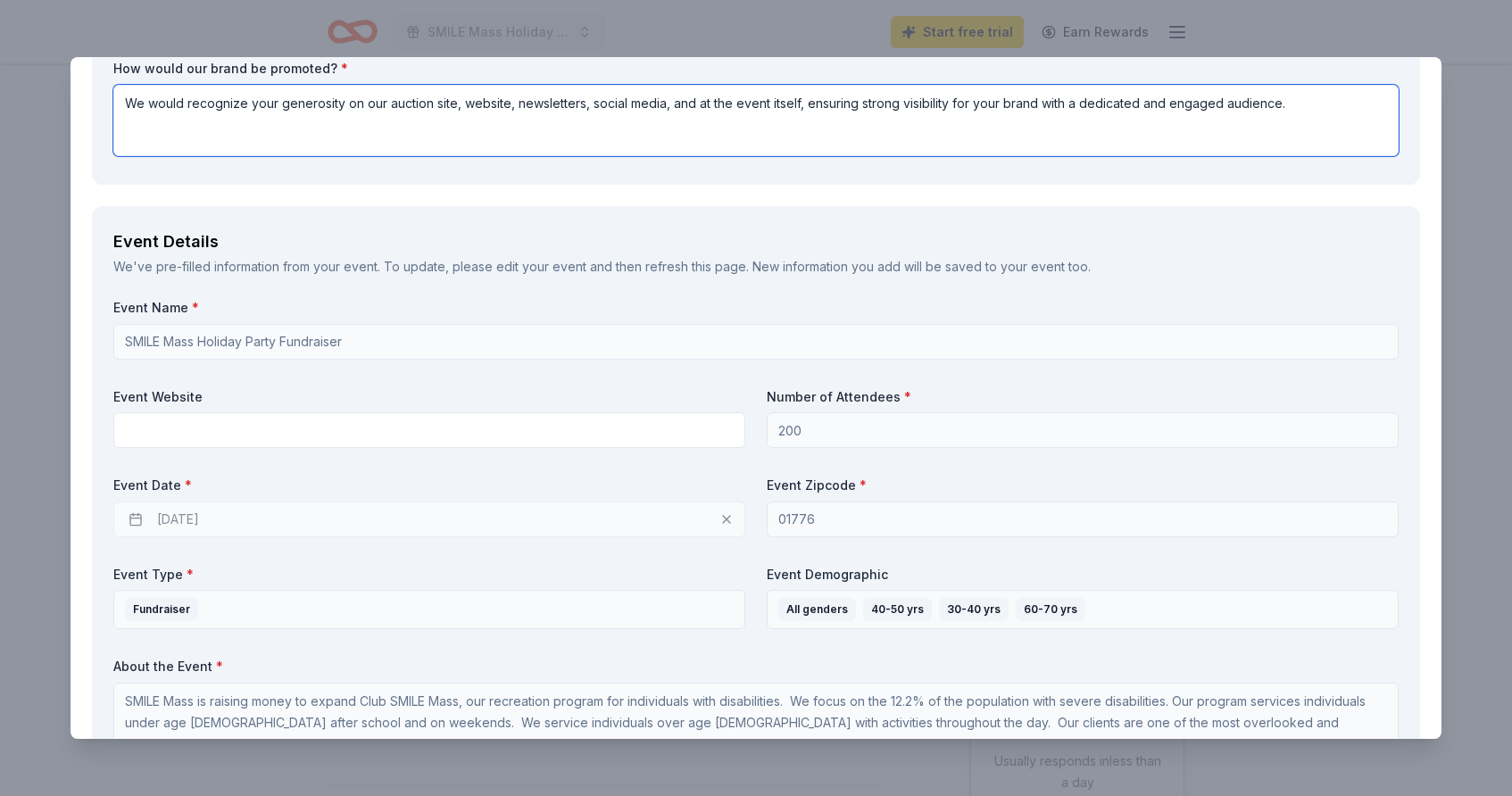
scroll to position [972, 0]
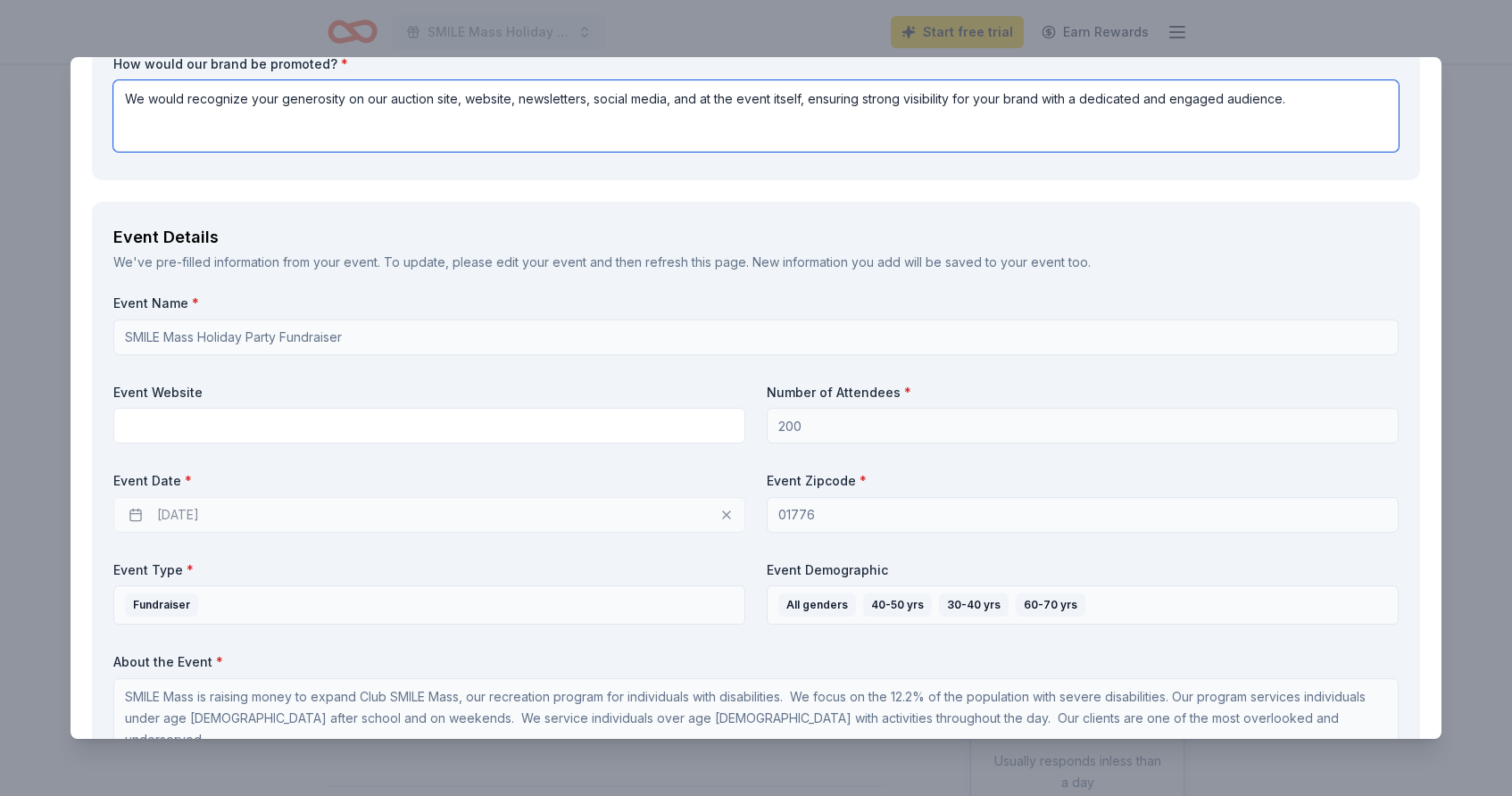
type textarea "We would recognize your generosity on our auction site, website, newsletters, s…"
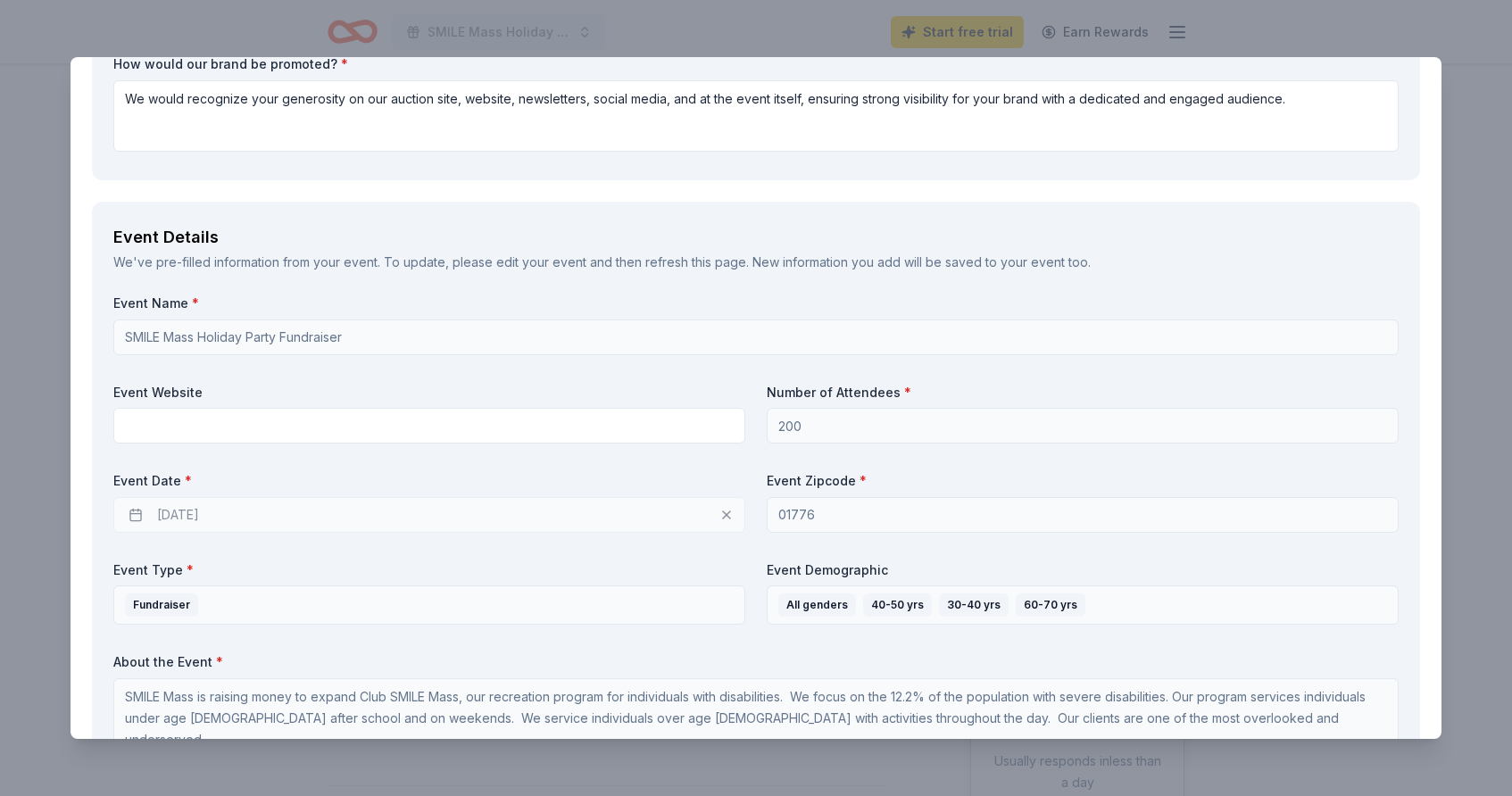
click at [212, 505] on div "12/05/2025" at bounding box center [429, 515] width 632 height 36
click at [212, 517] on div "12/05/2025" at bounding box center [429, 515] width 632 height 36
click at [180, 514] on div "12/05/2025" at bounding box center [429, 515] width 632 height 36
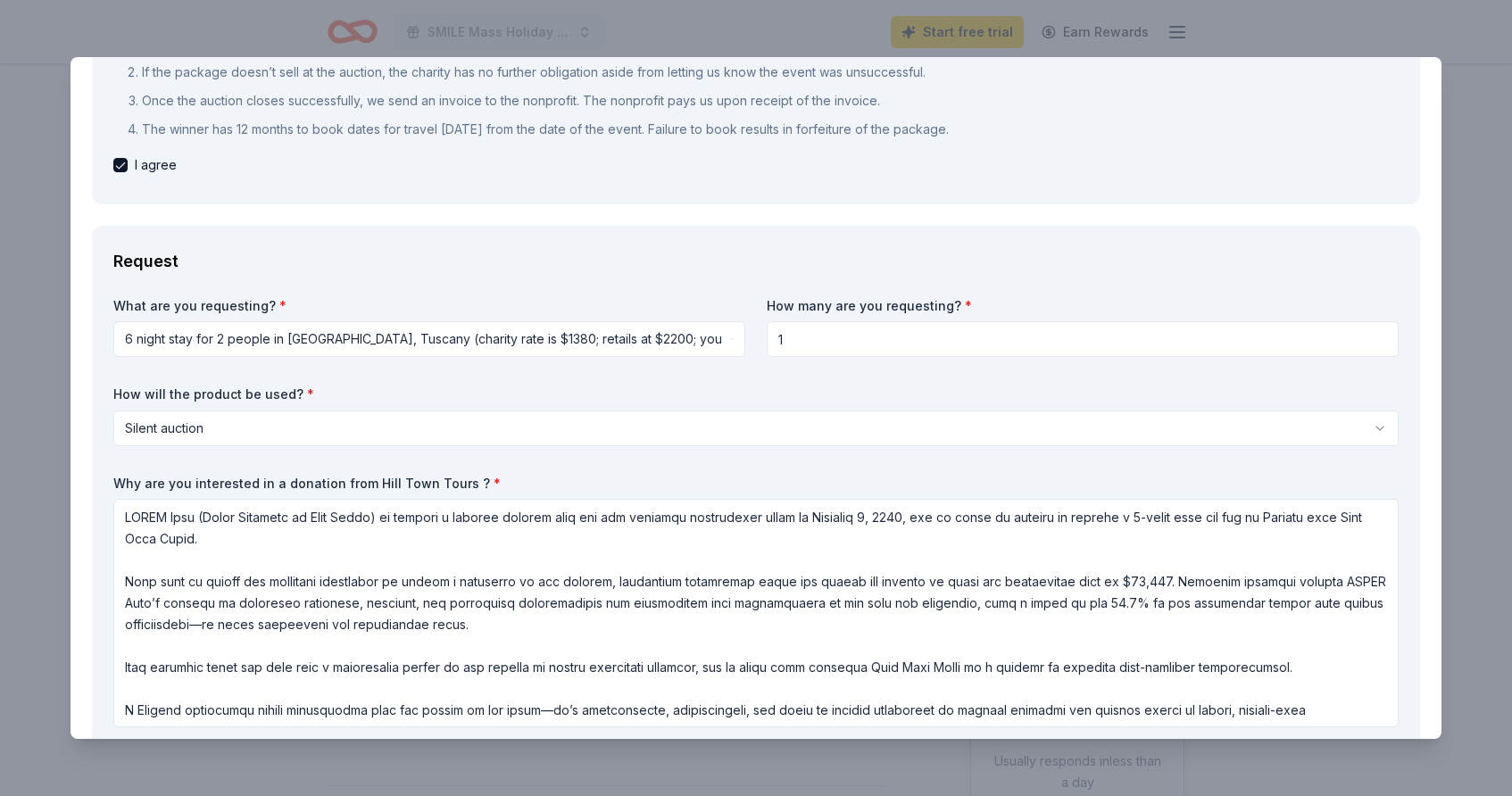
scroll to position [268, 0]
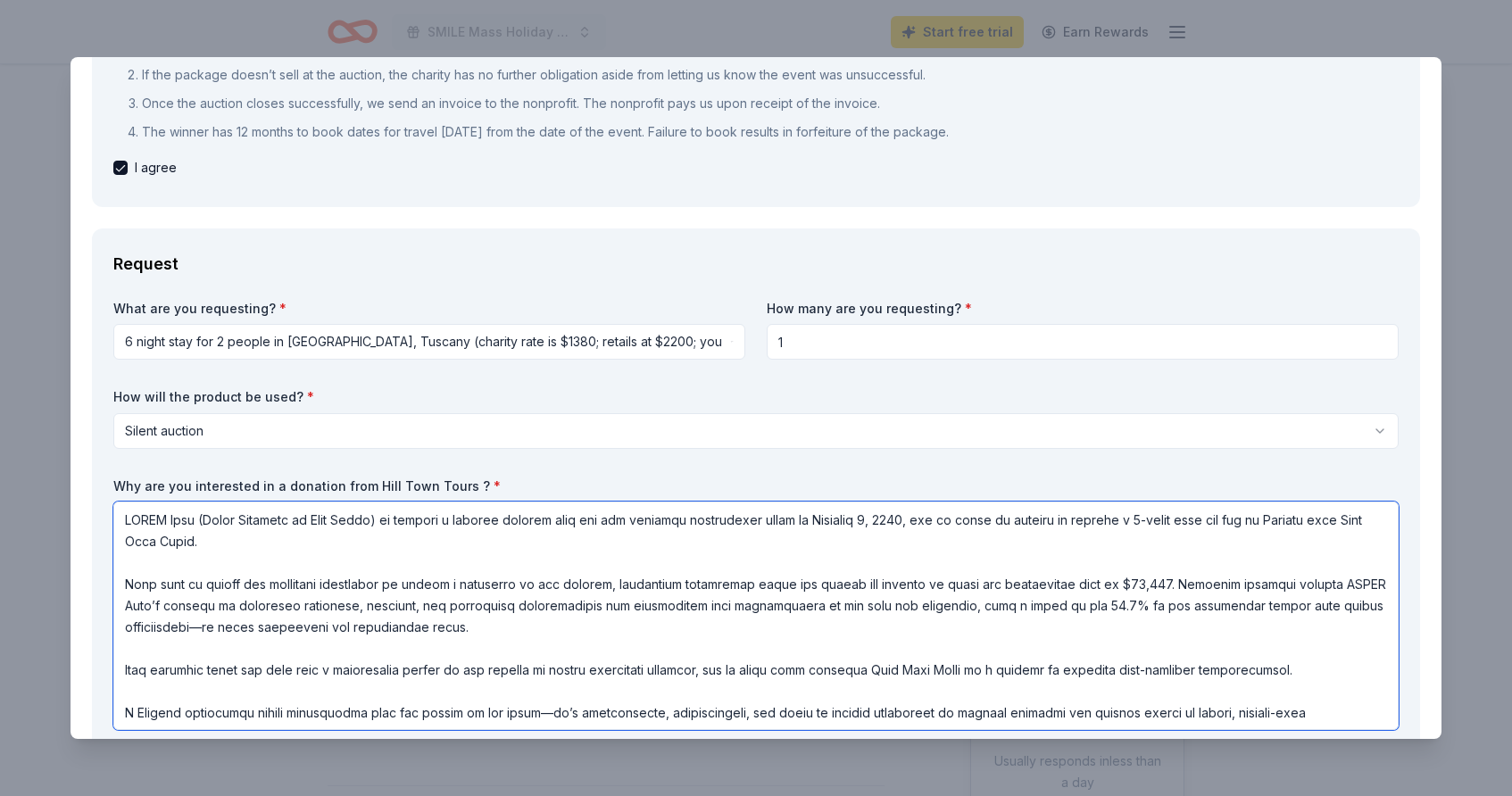
click at [865, 519] on textarea at bounding box center [756, 616] width 1286 height 229
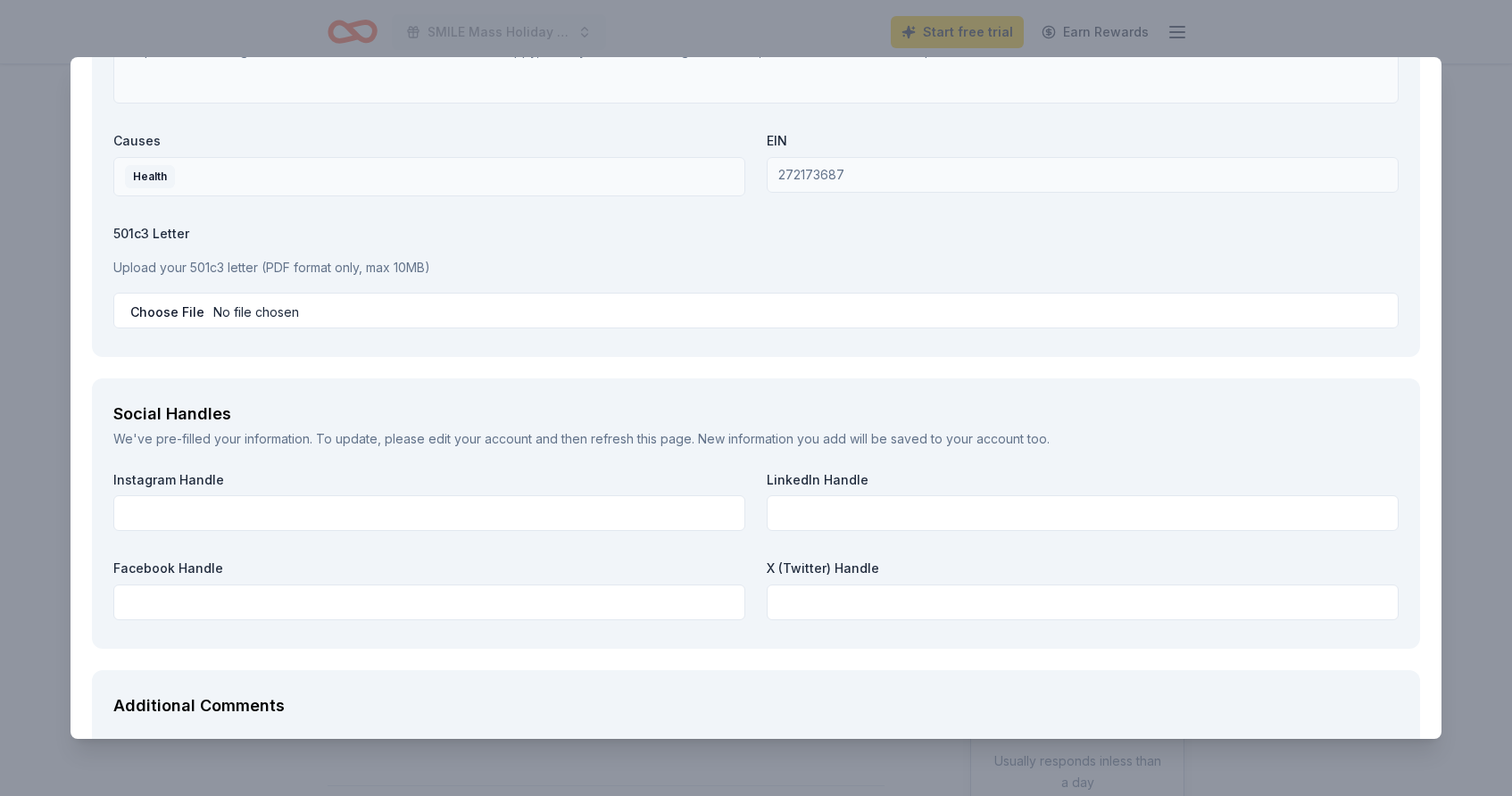
scroll to position [2241, 0]
type textarea "SMILE Mass (Small Miracles in Life Exist) is seeking a special auction item for…"
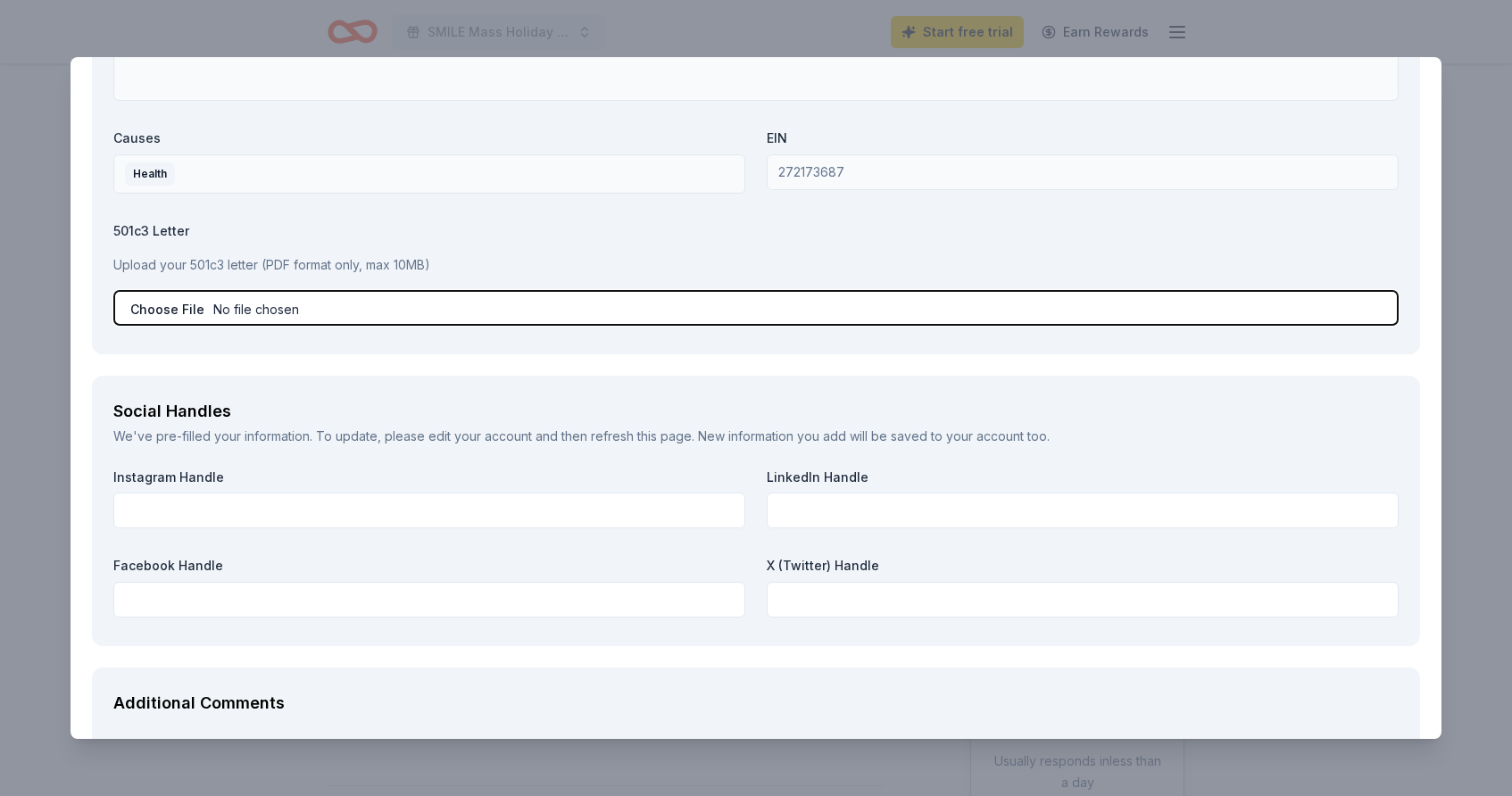
click at [168, 308] on input "file" at bounding box center [756, 308] width 1286 height 36
type input "C:\fakepath\SMILE Mass 501c3.pdf"
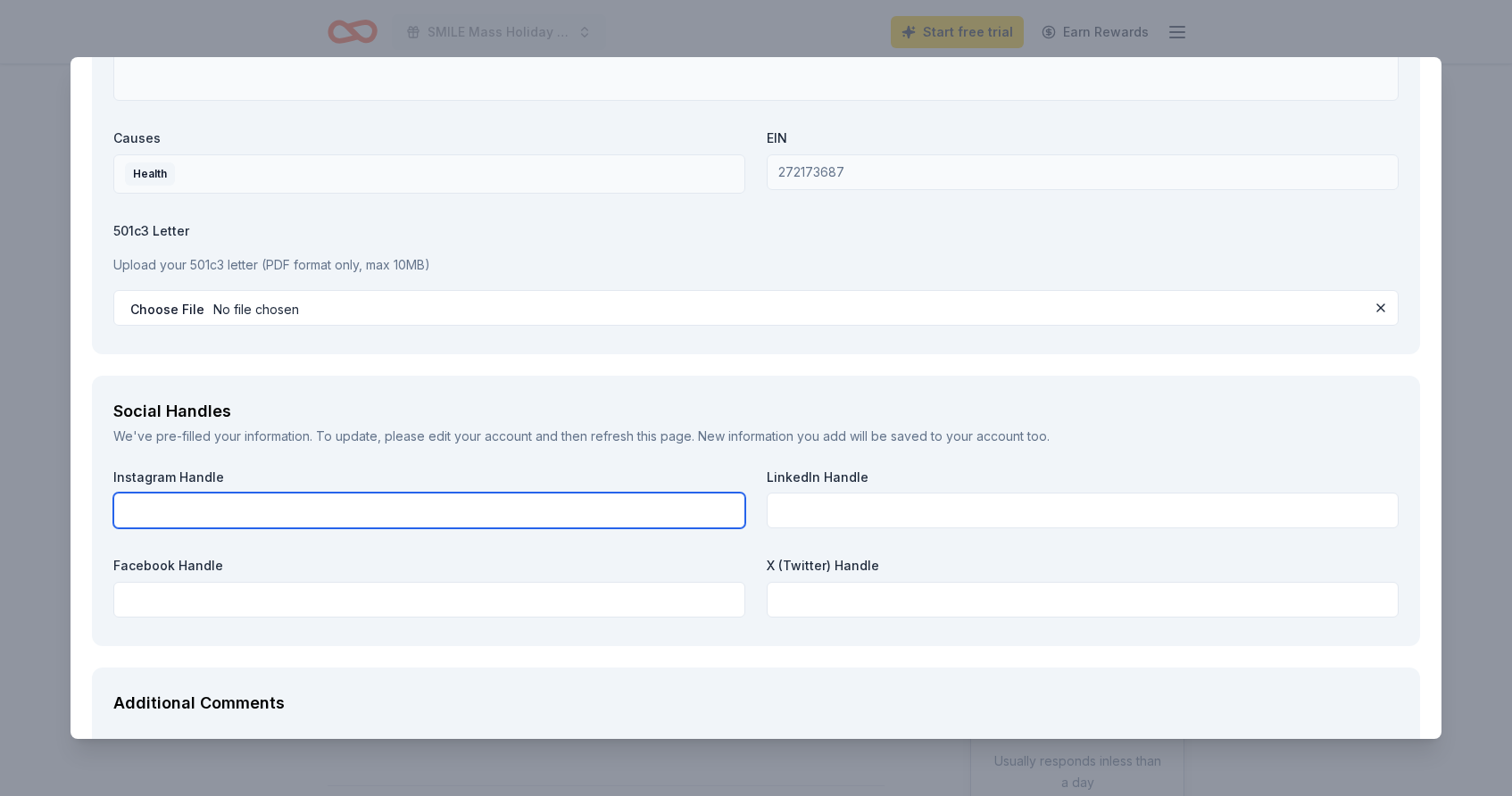
click at [303, 510] on input "text" at bounding box center [429, 510] width 632 height 36
paste input "https://www.instagram.com/smilemassorg"
type input "https://www.instagram.com/smilemassorg"
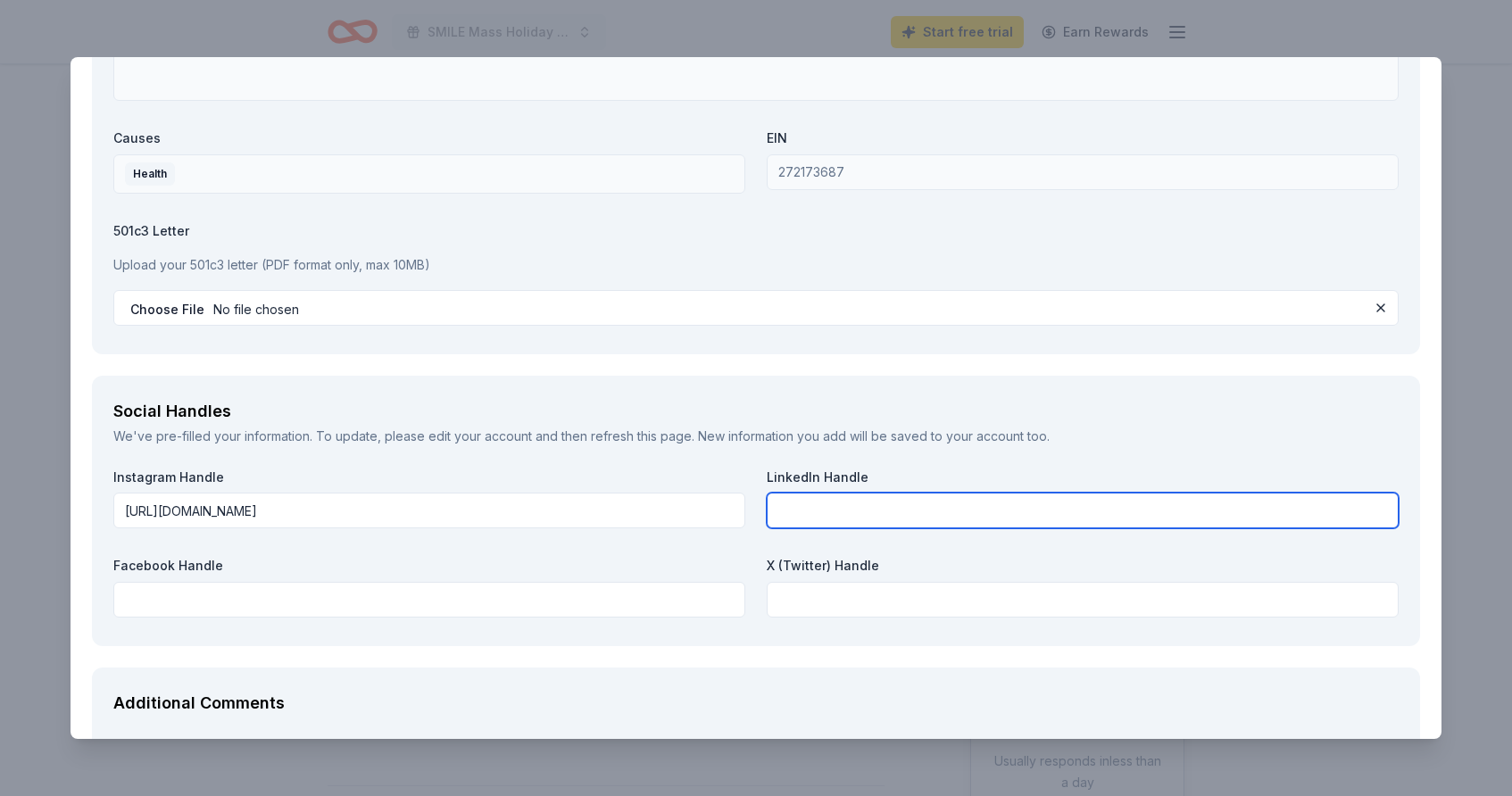
paste input "https://www.linkedin.com/company/smile-mass"
type input "https://www.linkedin.com/company/smile-mass"
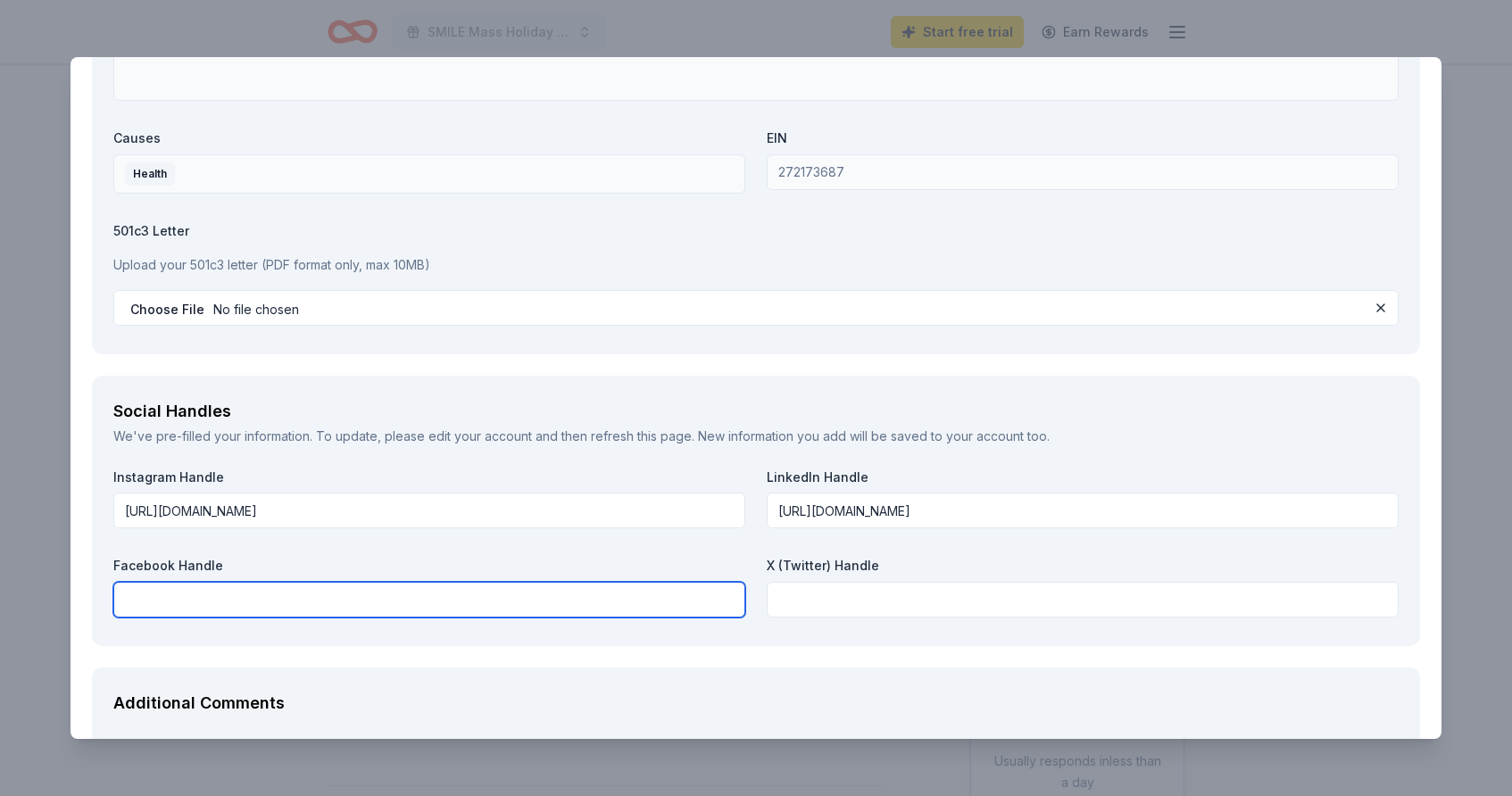
paste input "https://www.facebook.com/SmileMass"
type input "https://www.facebook.com/SmileMass"
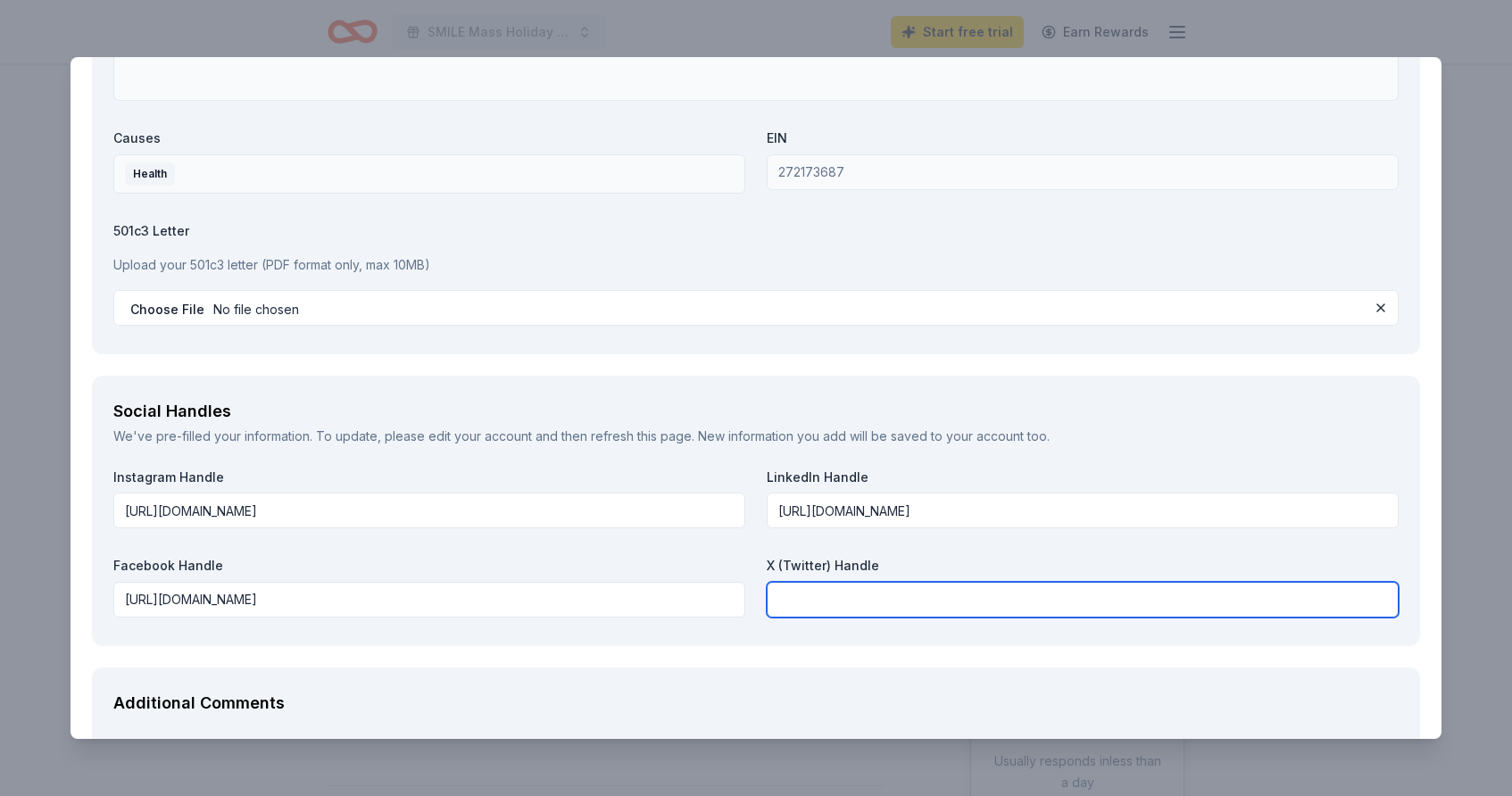
paste input "https://x.com/smilemassorg"
type input "https://x.com/smilemassorg"
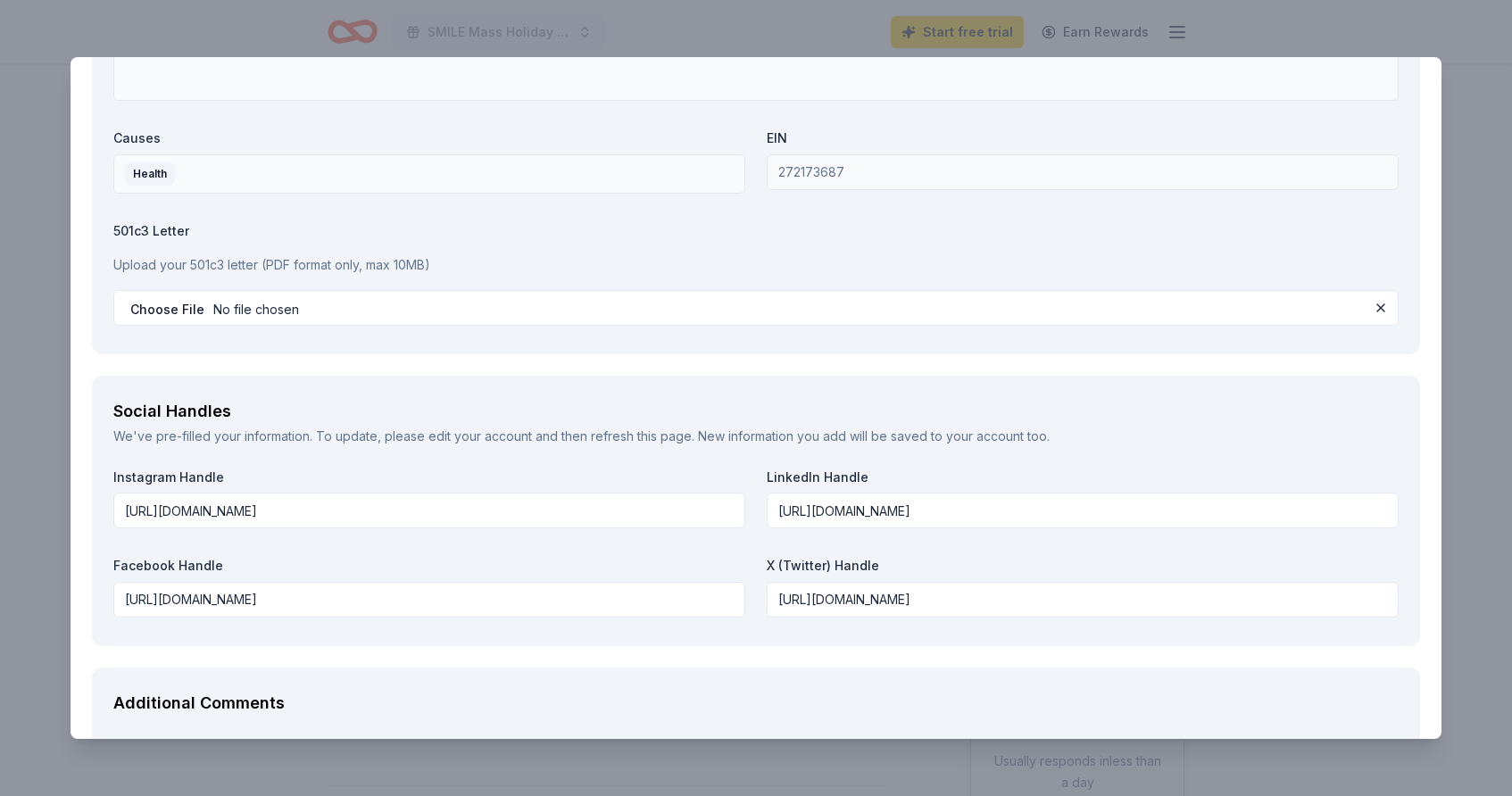
click at [607, 630] on div "Social Handles We've pre-filled your information. To update, please edit your a…" at bounding box center [756, 510] width 1329 height 270
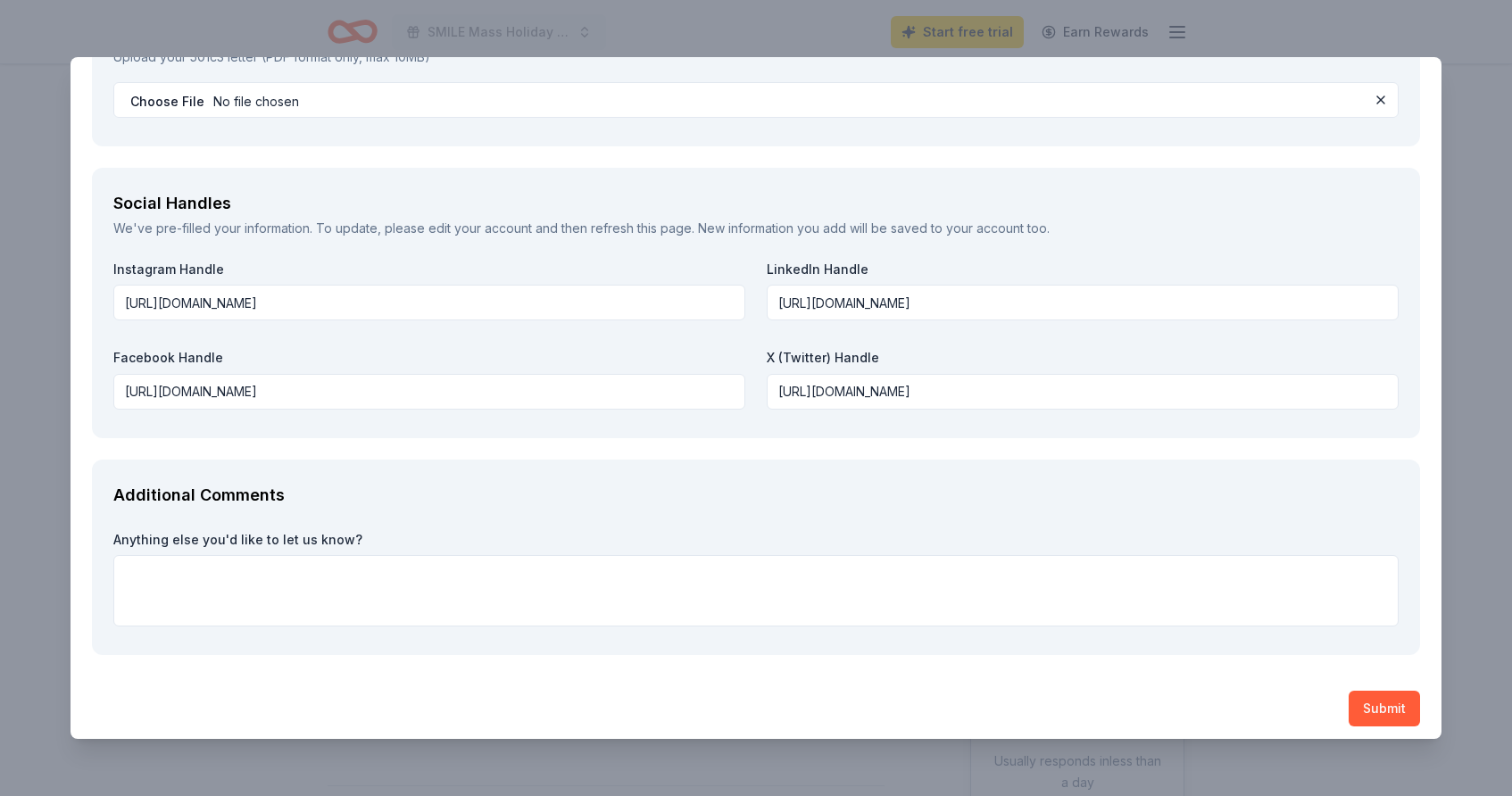
scroll to position [2457, 0]
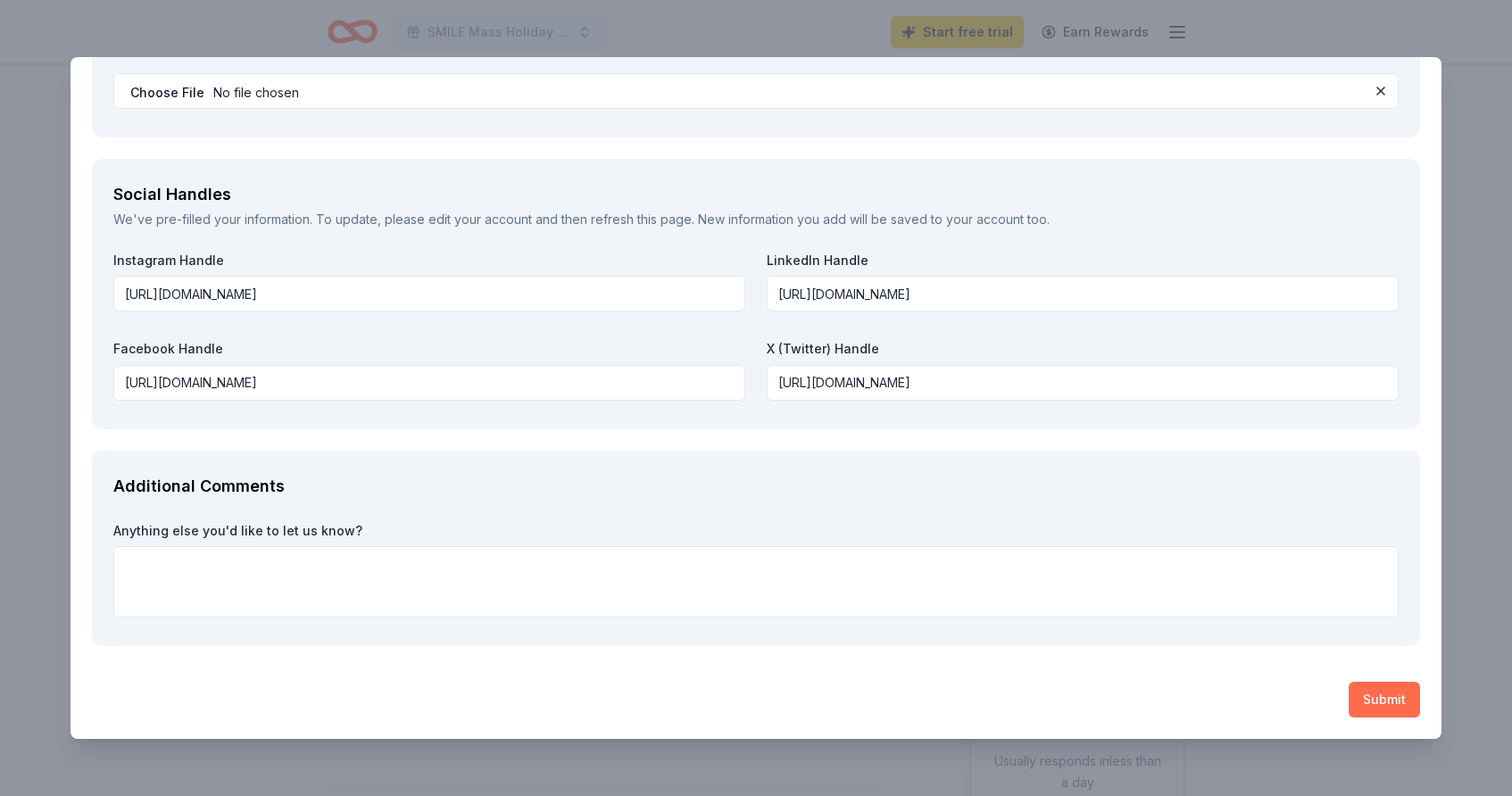
click at [1382, 701] on button "Submit" at bounding box center [1385, 700] width 72 height 36
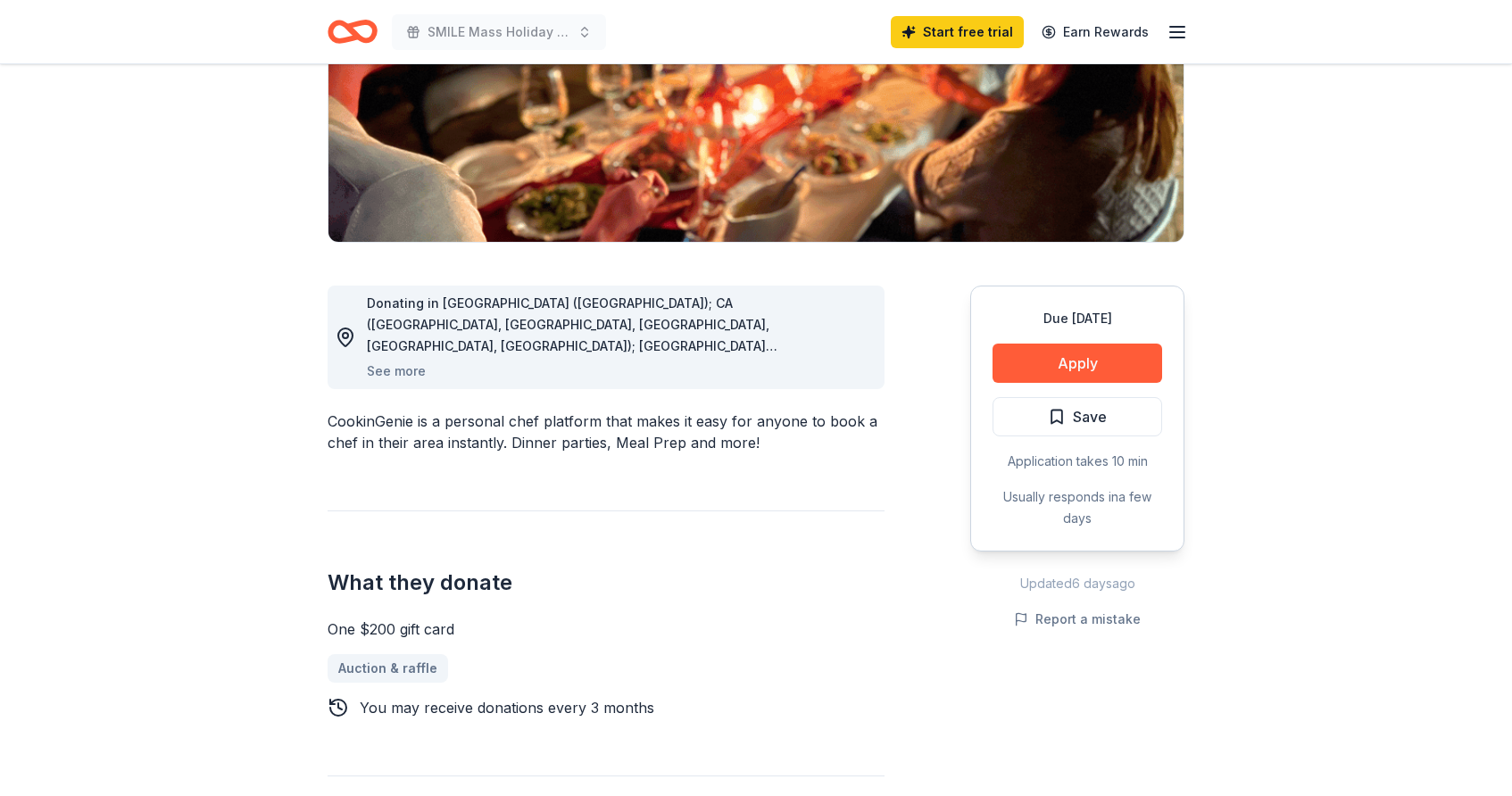
scroll to position [303, 0]
